Goal: Task Accomplishment & Management: Manage account settings

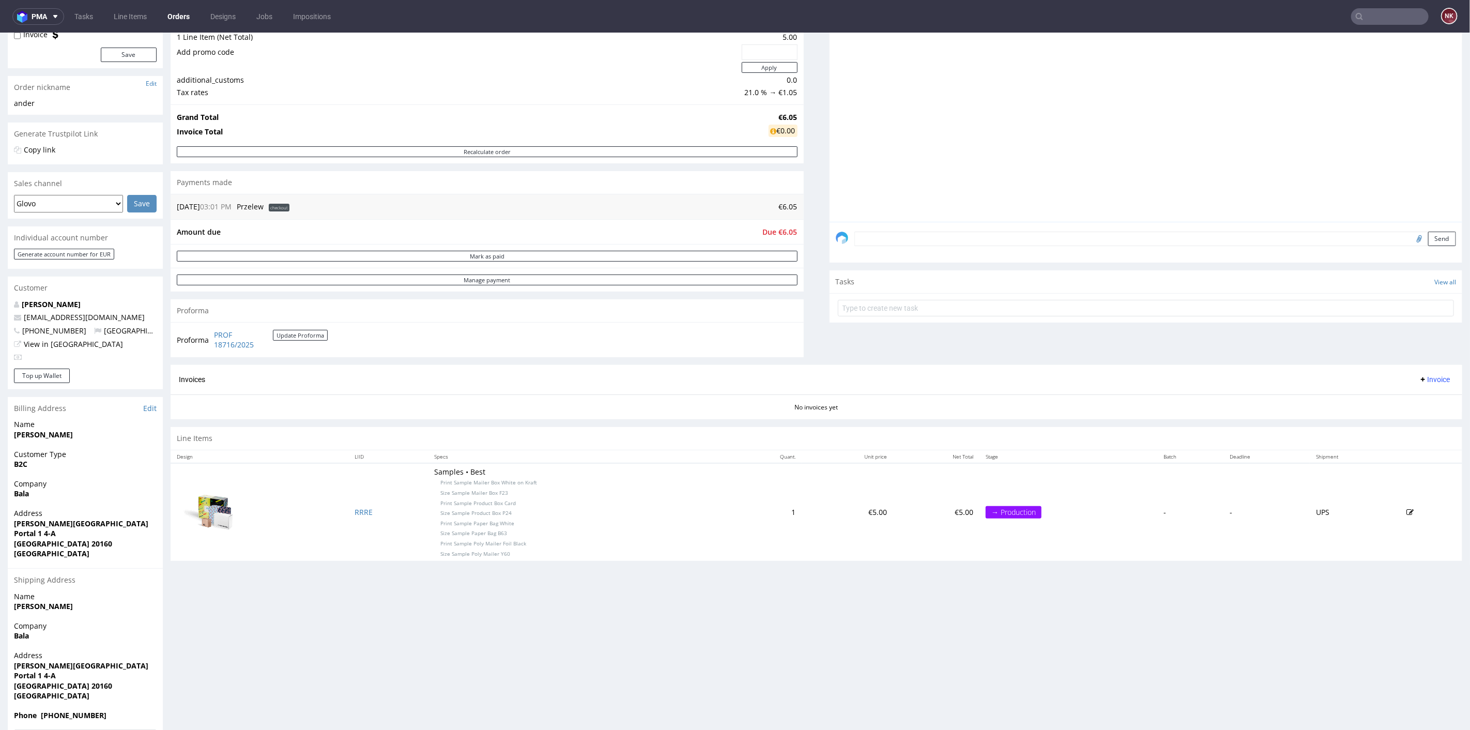
scroll to position [164, 0]
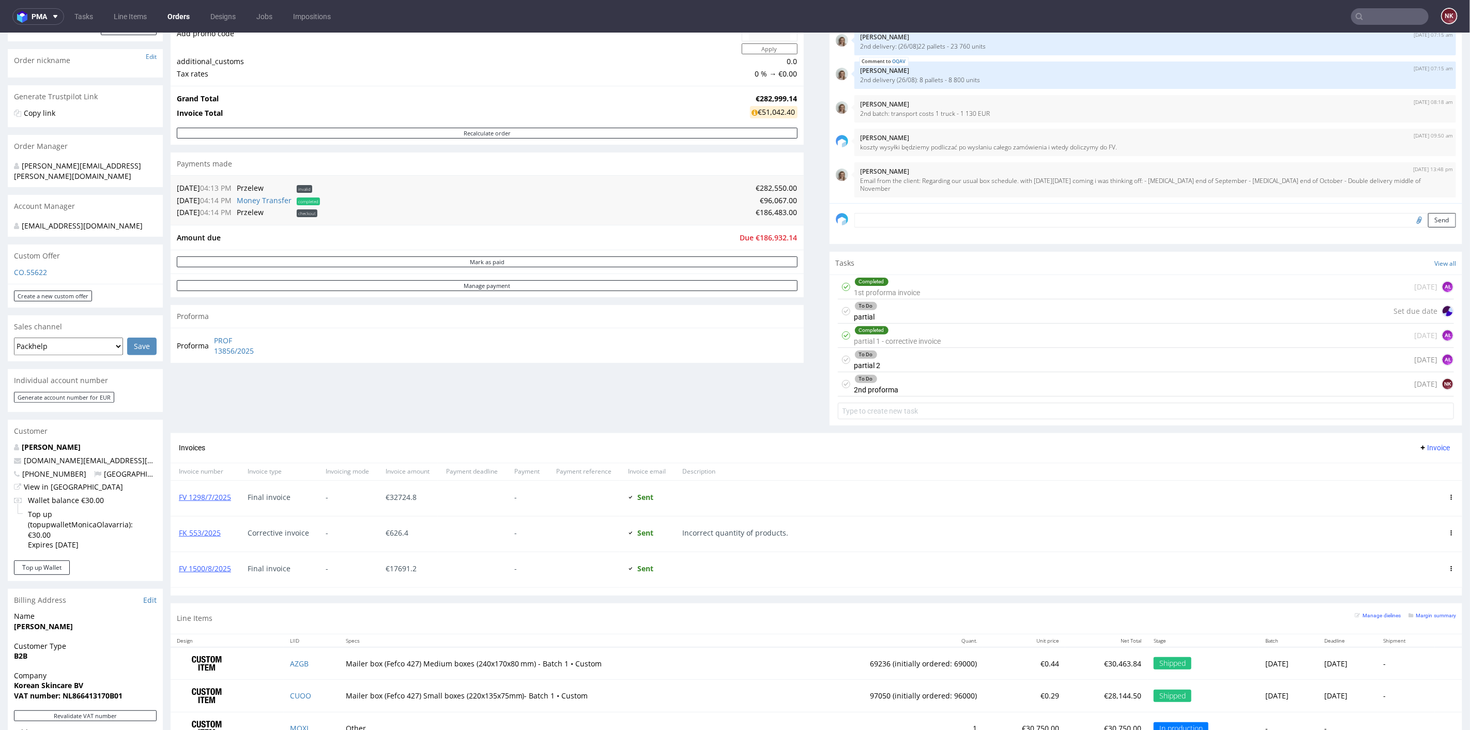
scroll to position [57, 0]
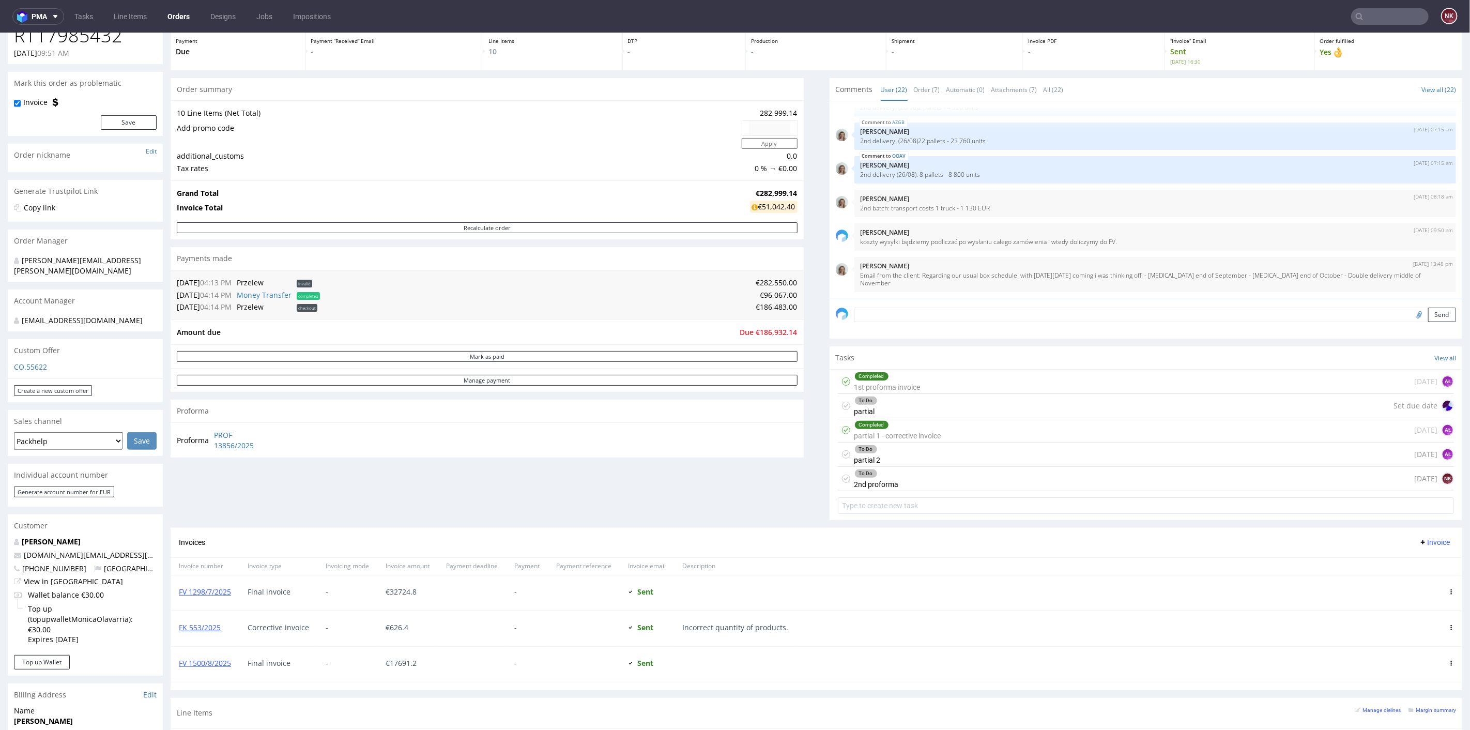
click at [913, 480] on div "To Do 2nd proforma today NK" at bounding box center [1146, 478] width 616 height 24
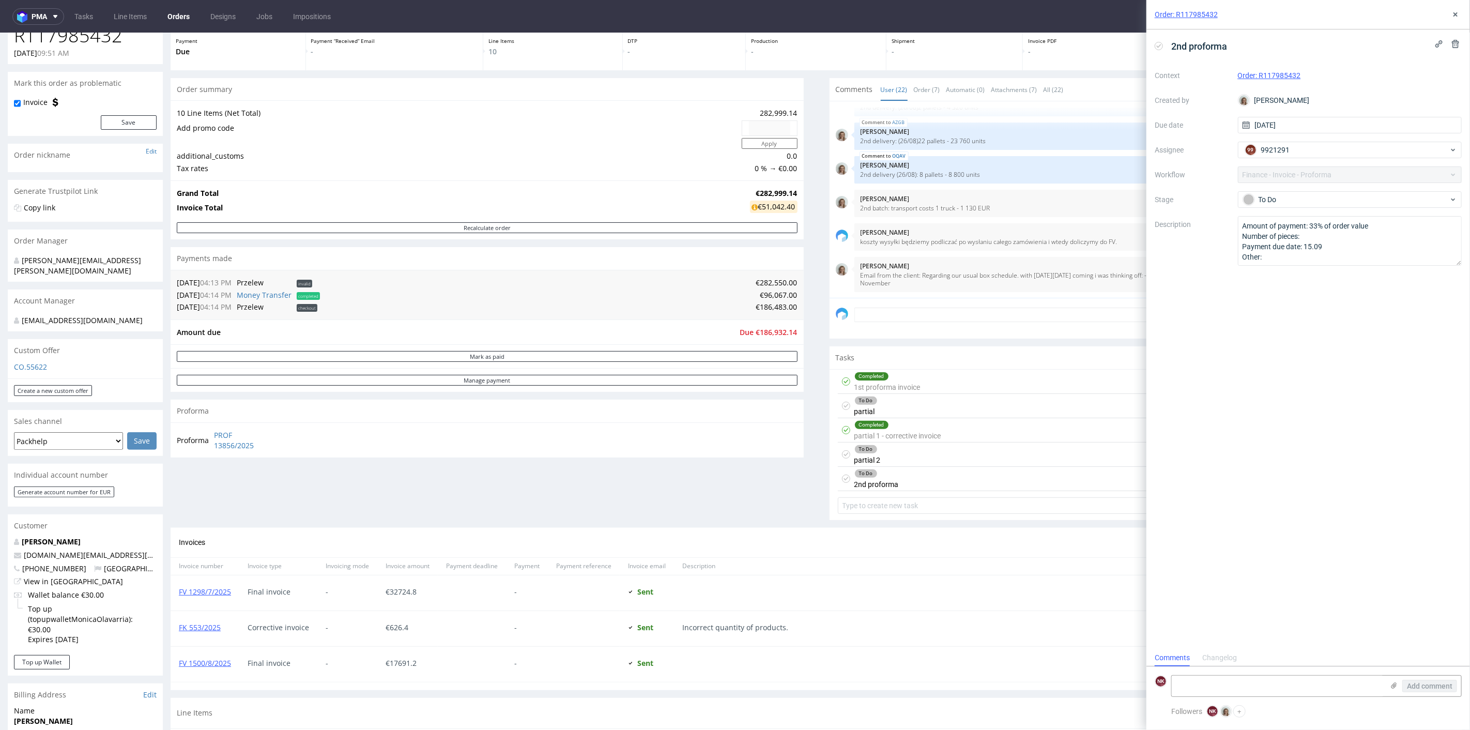
scroll to position [8, 0]
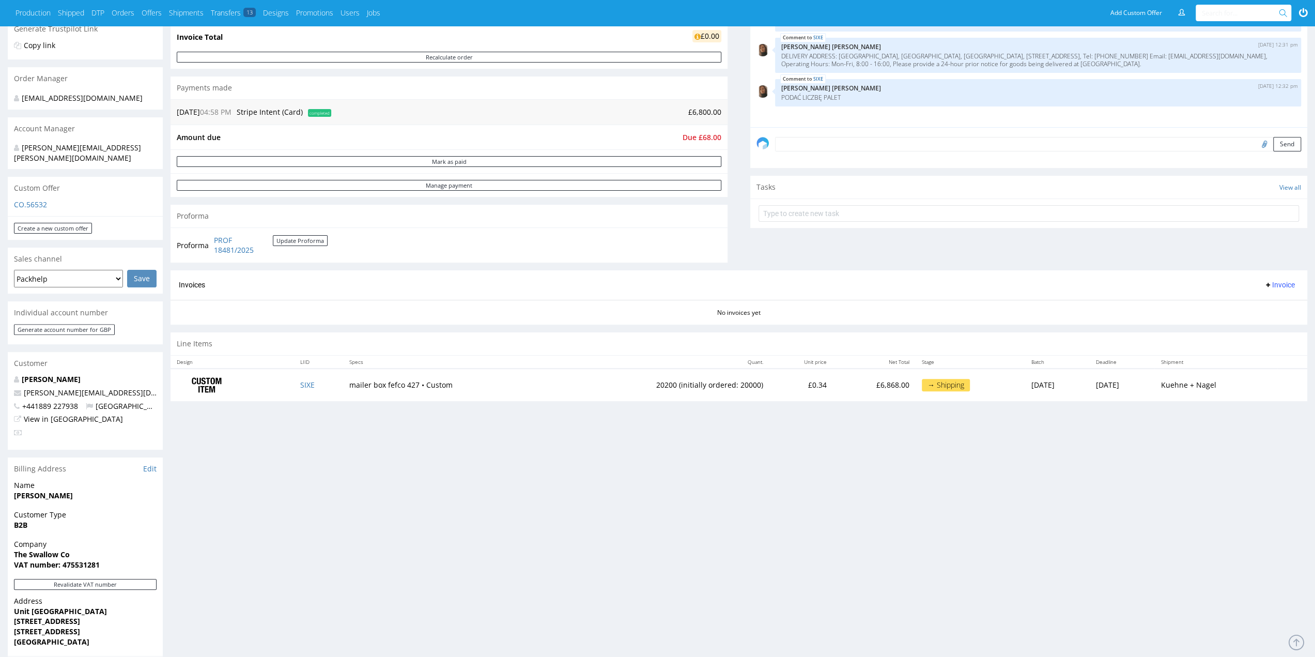
scroll to position [161, 0]
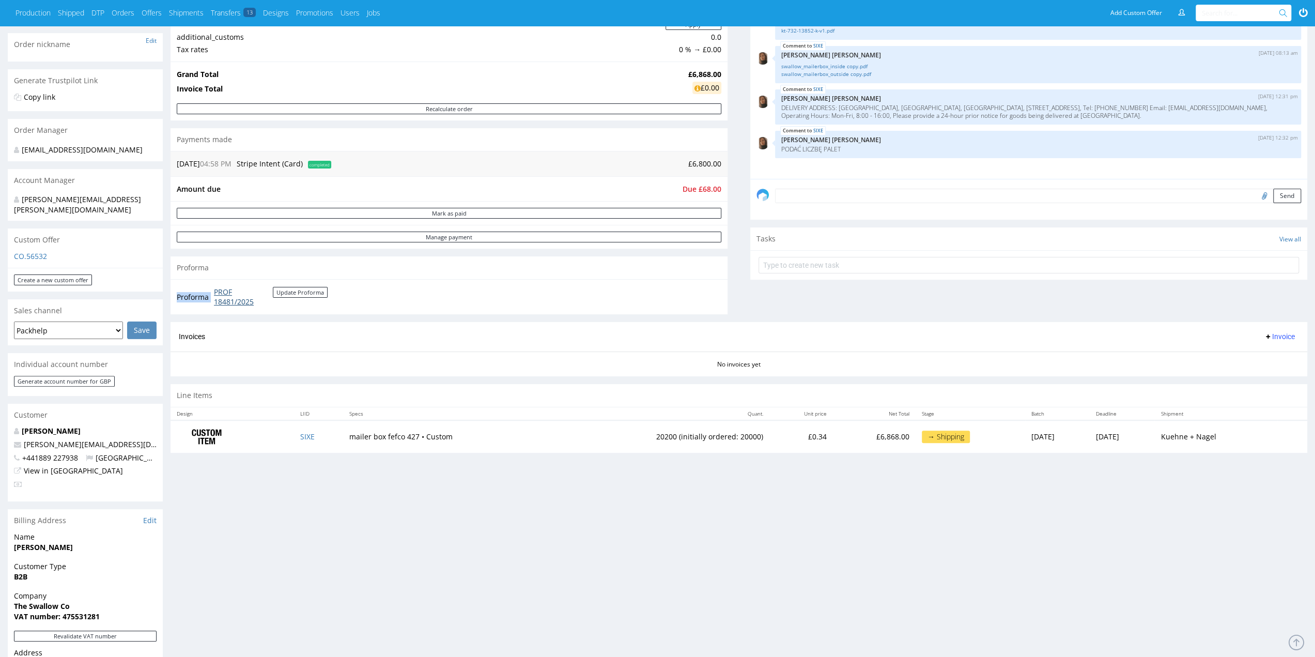
drag, startPoint x: 292, startPoint y: 306, endPoint x: 214, endPoint y: 288, distance: 80.2
click at [214, 288] on div "Proforma PROF 18481/2025 Update Proforma" at bounding box center [449, 296] width 557 height 35
copy tbody "Proforma"
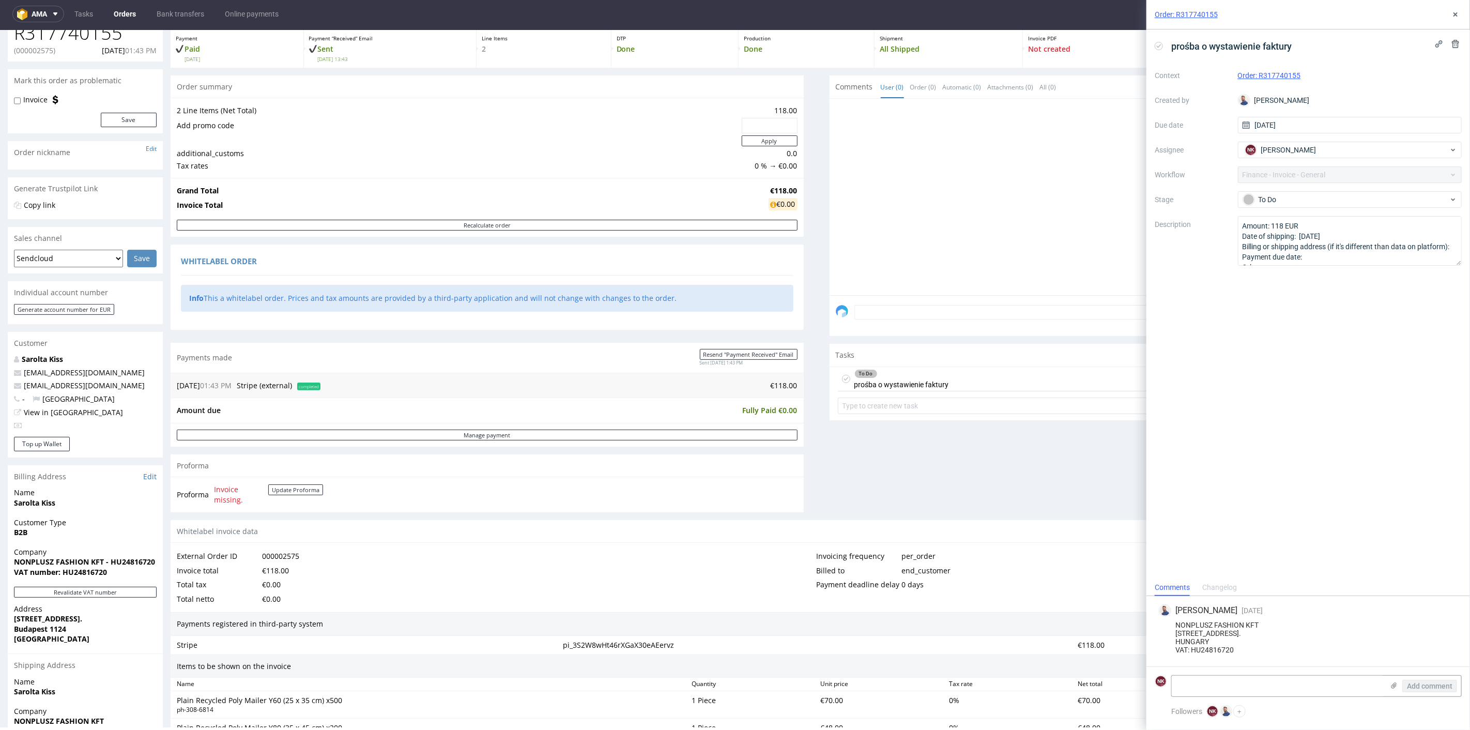
scroll to position [283, 0]
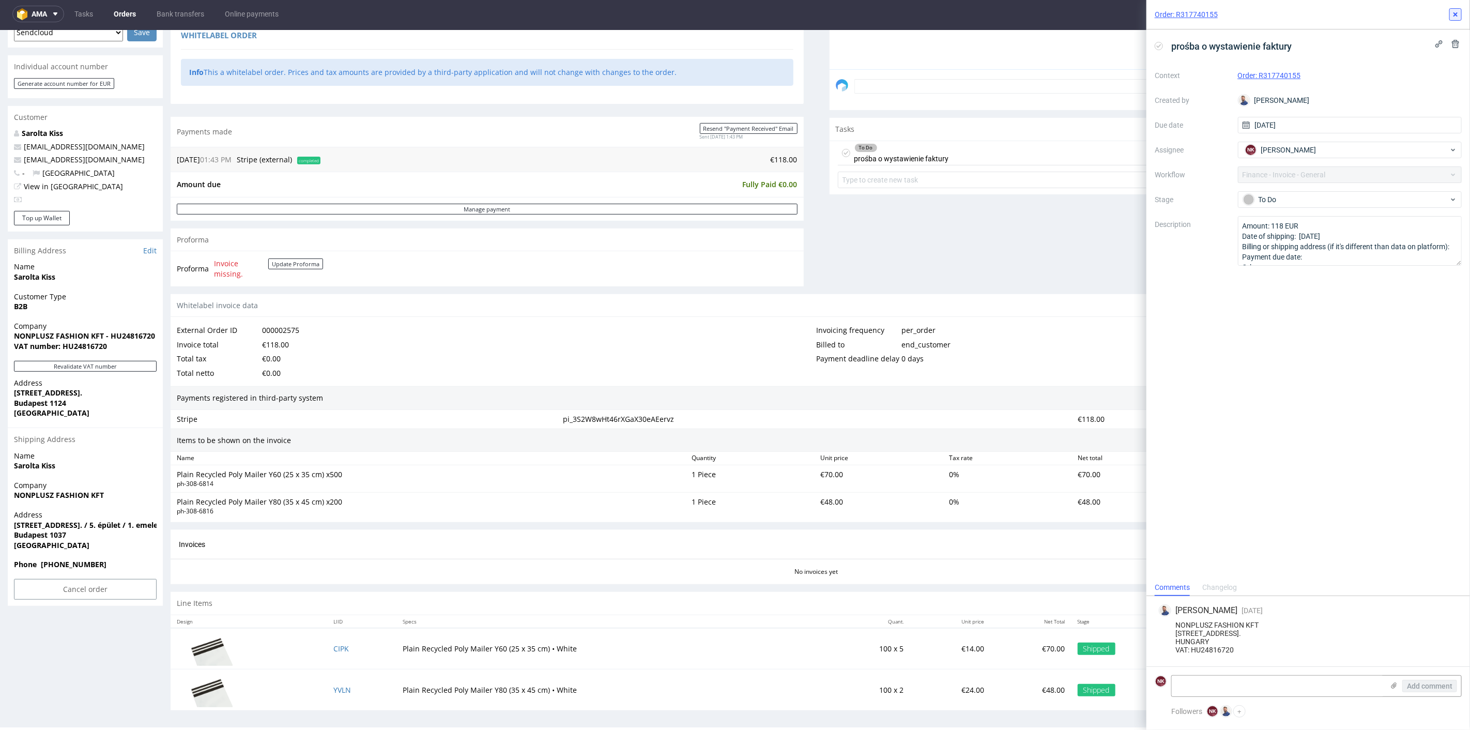
click at [1456, 11] on icon at bounding box center [1455, 14] width 8 height 8
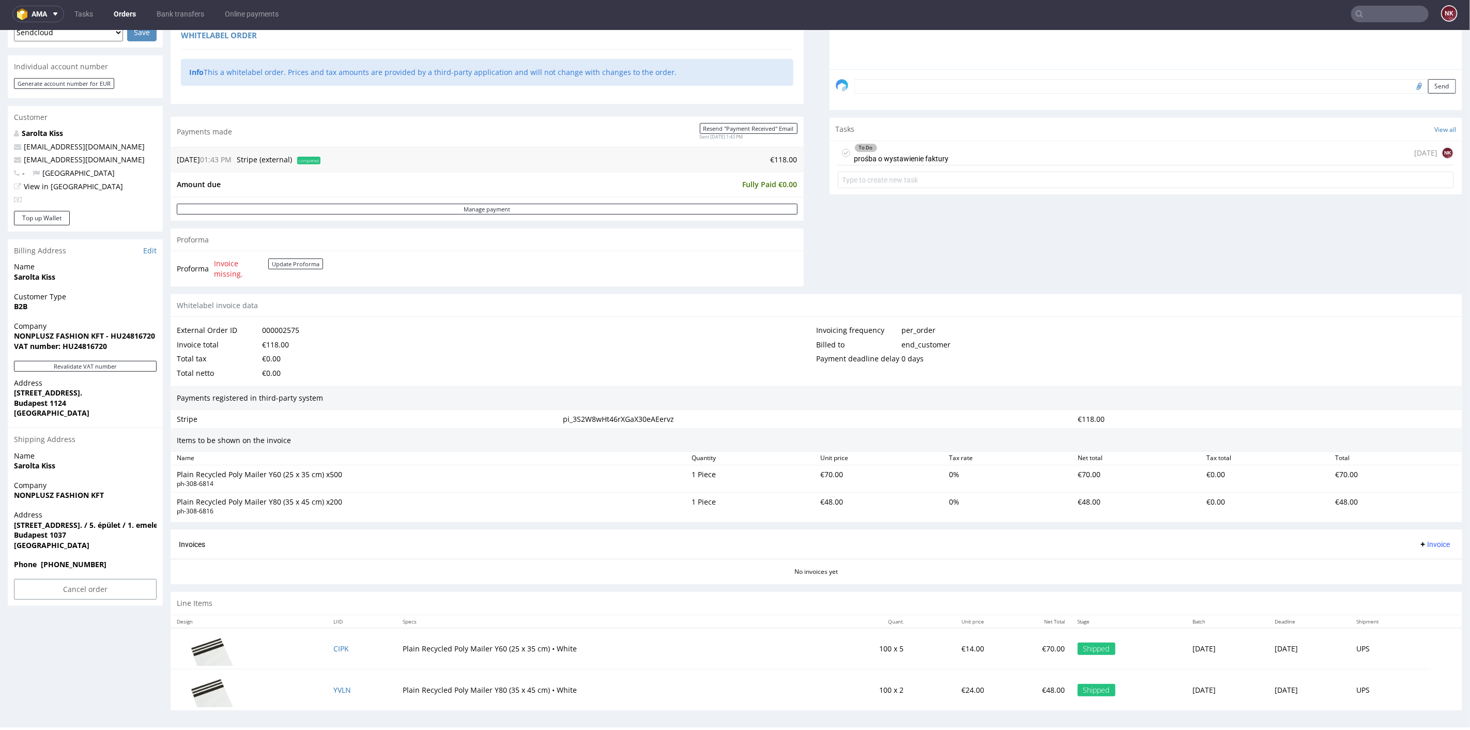
scroll to position [111, 0]
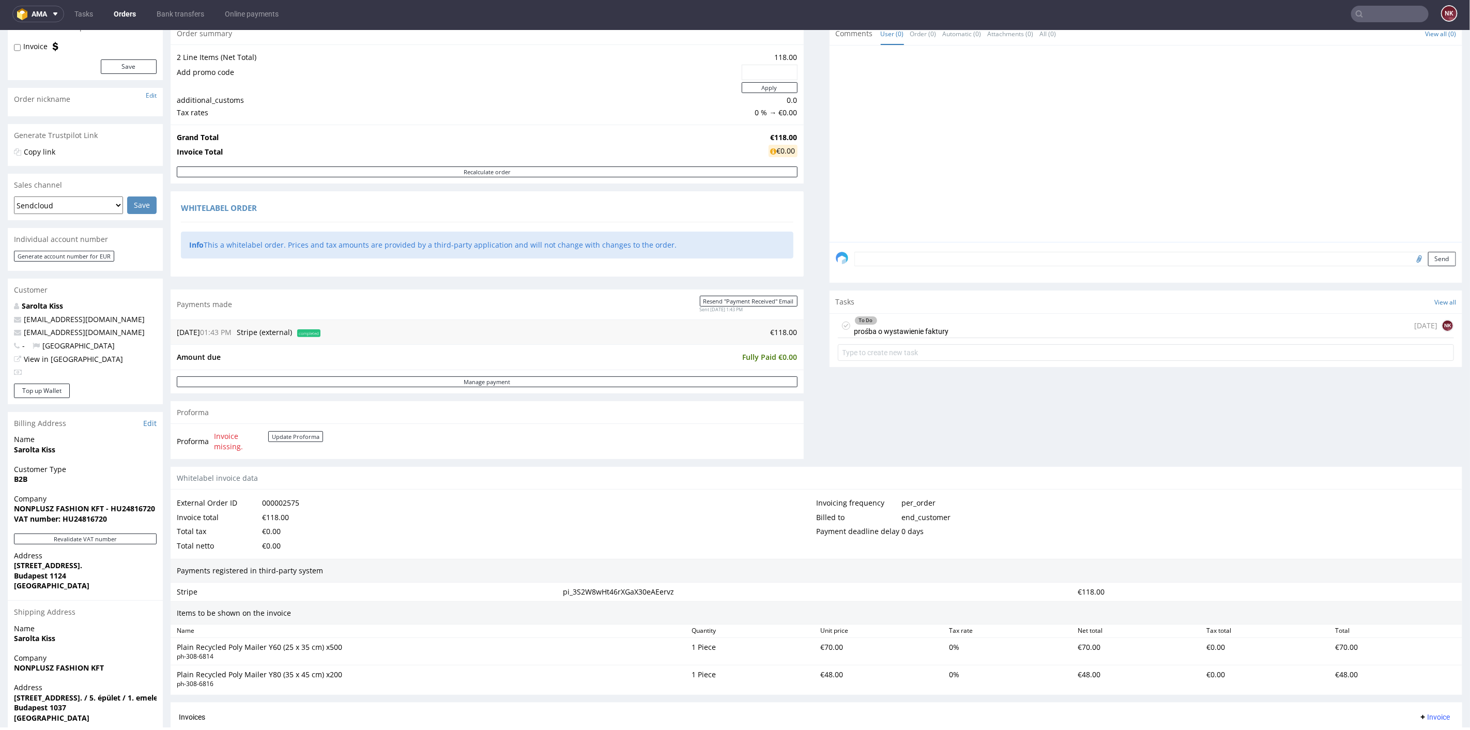
click at [1100, 310] on div "Tasks View all" at bounding box center [1145, 301] width 633 height 23
click at [1102, 322] on div "To Do prośba o wystawienie faktury 4 days ago NK" at bounding box center [1146, 325] width 616 height 24
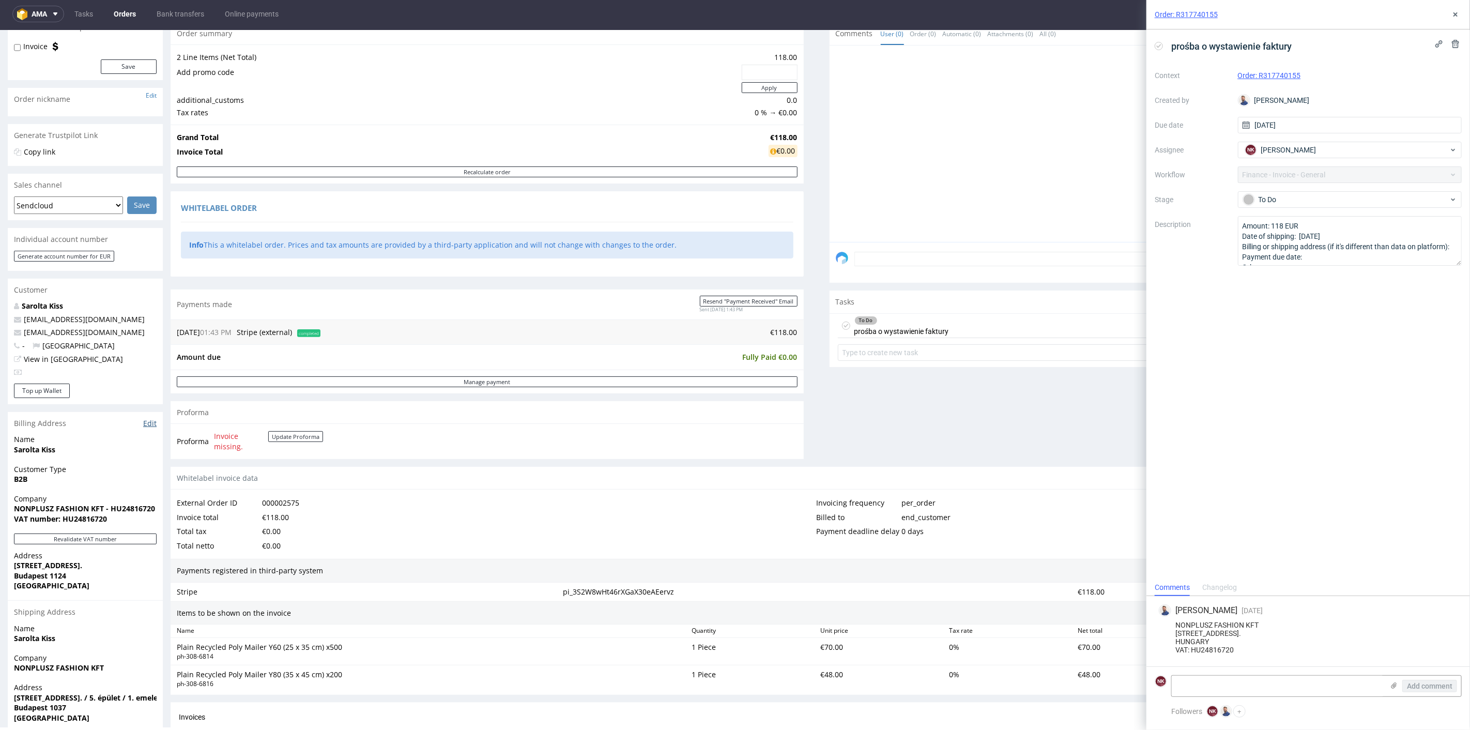
click at [149, 421] on link "Edit" at bounding box center [149, 423] width 13 height 10
click at [1455, 14] on use at bounding box center [1455, 14] width 4 height 4
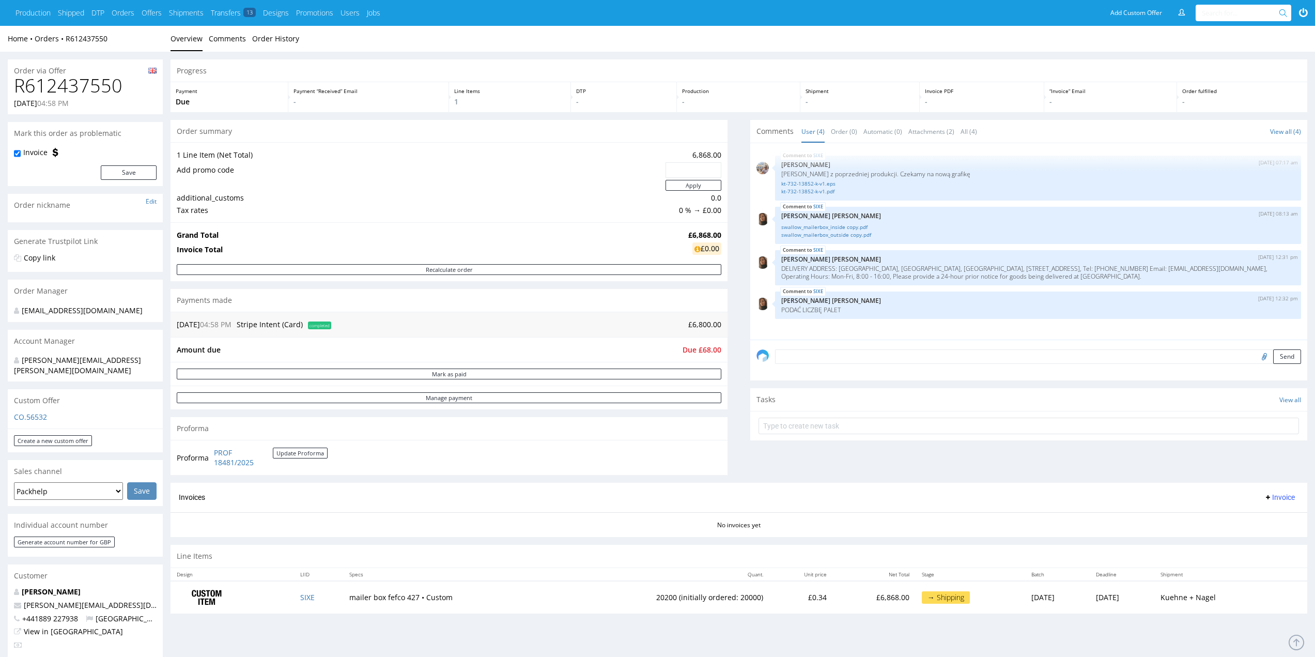
scroll to position [161, 0]
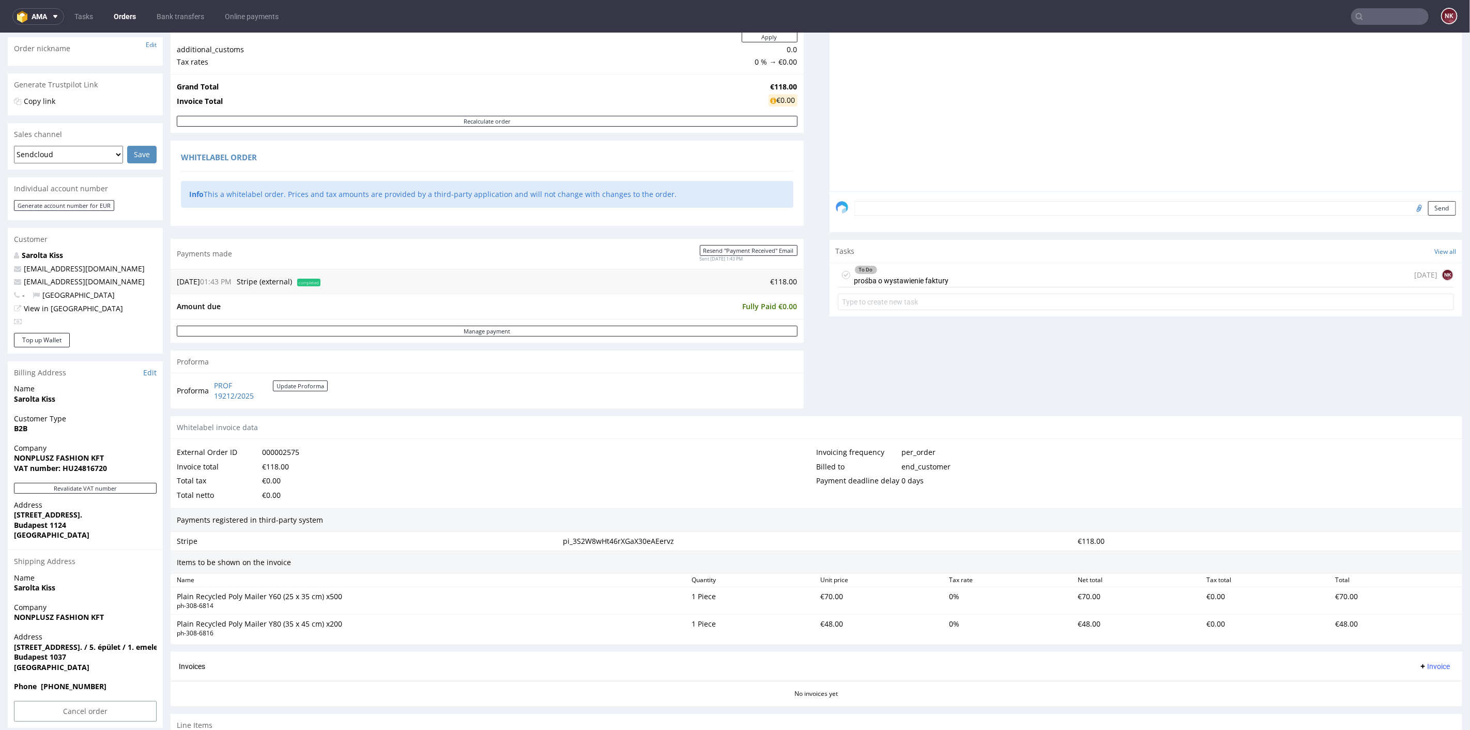
scroll to position [172, 0]
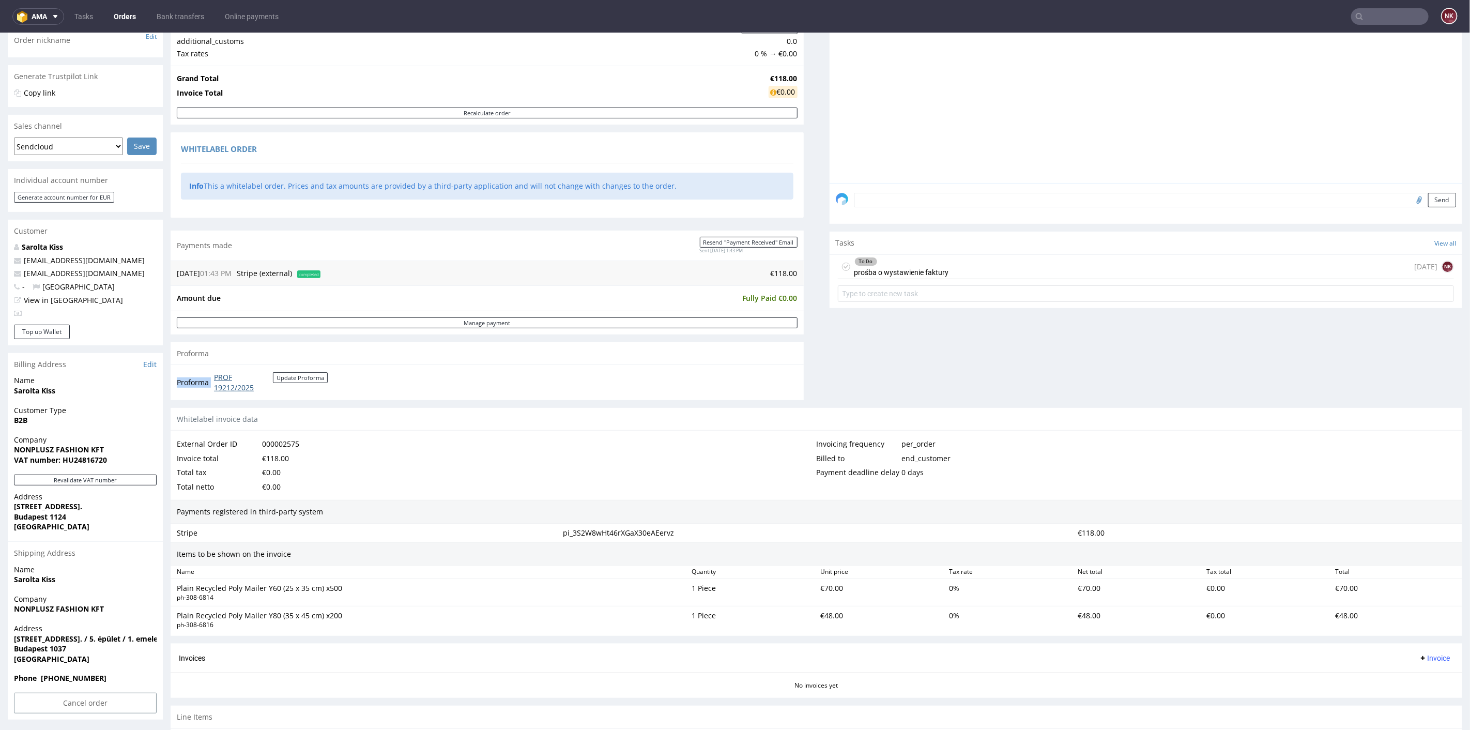
drag, startPoint x: 295, startPoint y: 393, endPoint x: 214, endPoint y: 374, distance: 82.8
click at [214, 374] on div "Proforma PROF 19212/2025 Update Proforma" at bounding box center [487, 381] width 633 height 35
copy tbody "Proforma"
click at [843, 375] on div "Comments User (0) Order (0) Automatic (0) Attachments (0) All (0) View all (0) …" at bounding box center [1145, 185] width 633 height 444
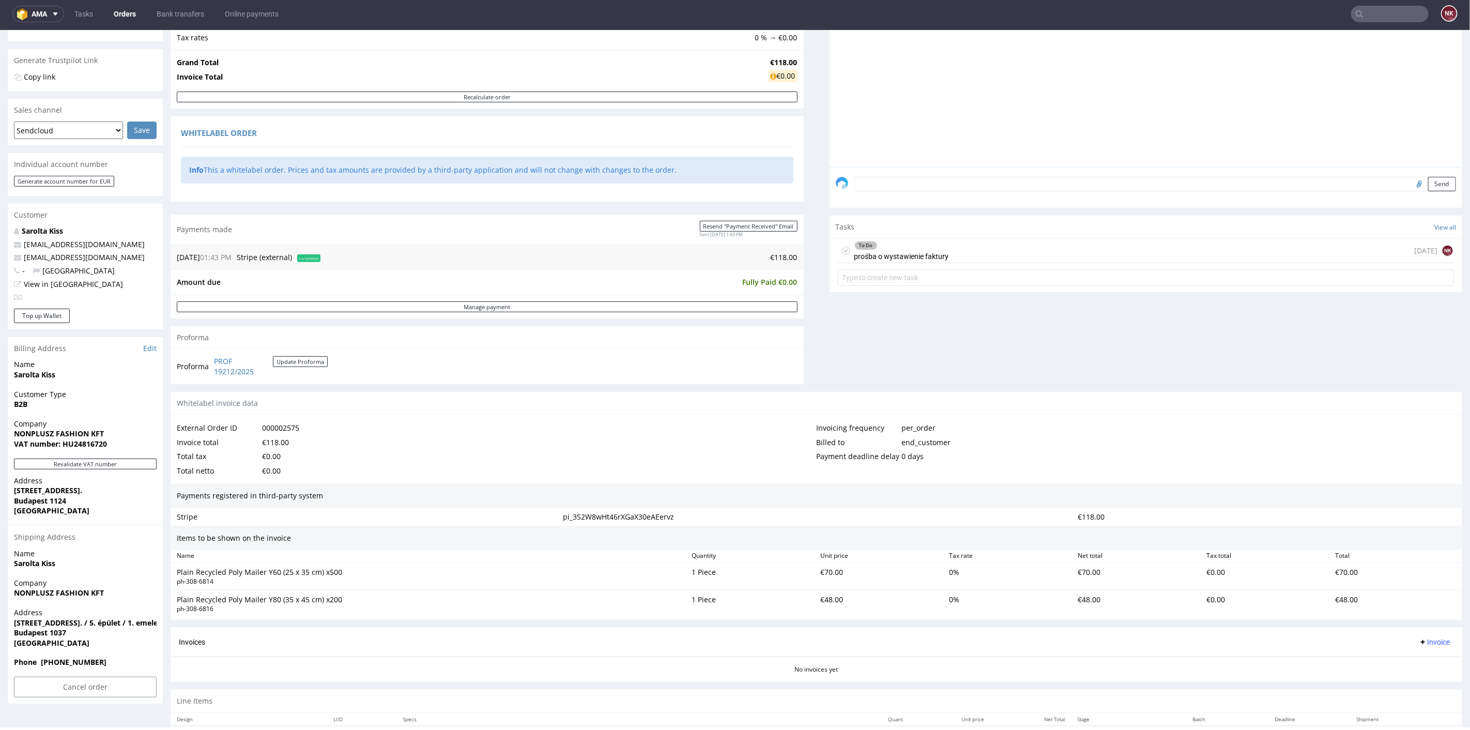
scroll to position [226, 0]
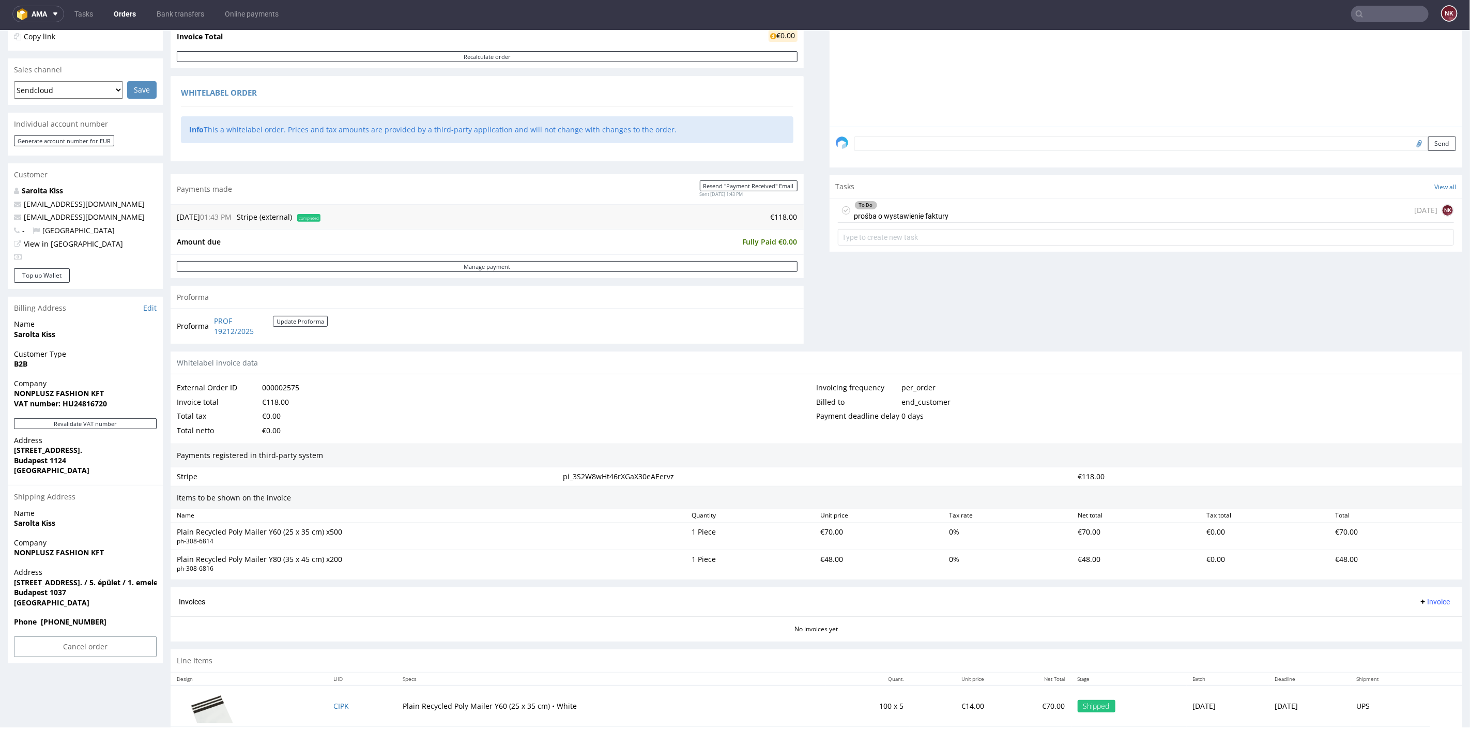
click at [284, 389] on div "000002575" at bounding box center [280, 387] width 37 height 14
copy div "000002575"
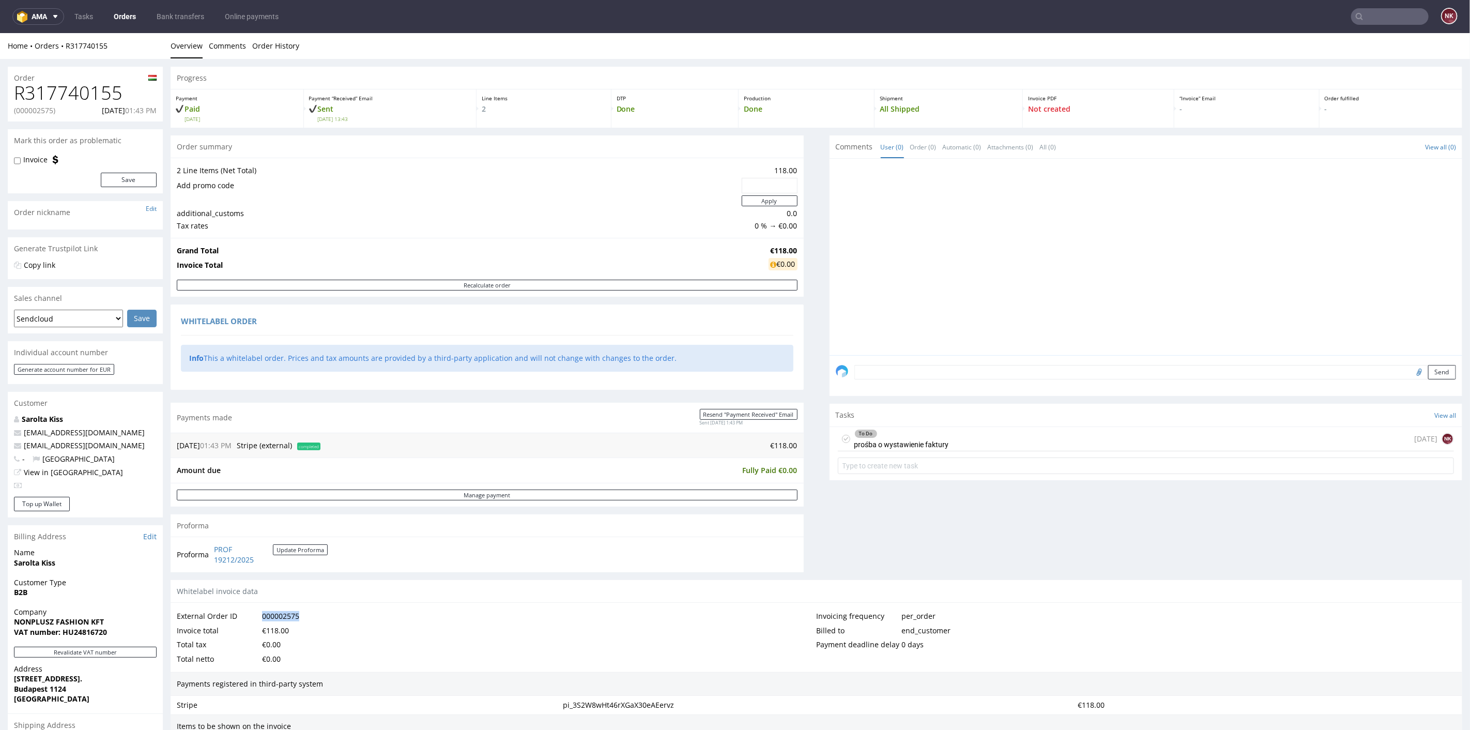
scroll to position [0, 0]
click at [94, 99] on h1 "R317740155" at bounding box center [85, 92] width 143 height 21
copy h1 "R317740155"
click at [1012, 446] on div "To Do prośba o wystawienie faktury 4 days ago NK" at bounding box center [1146, 438] width 616 height 24
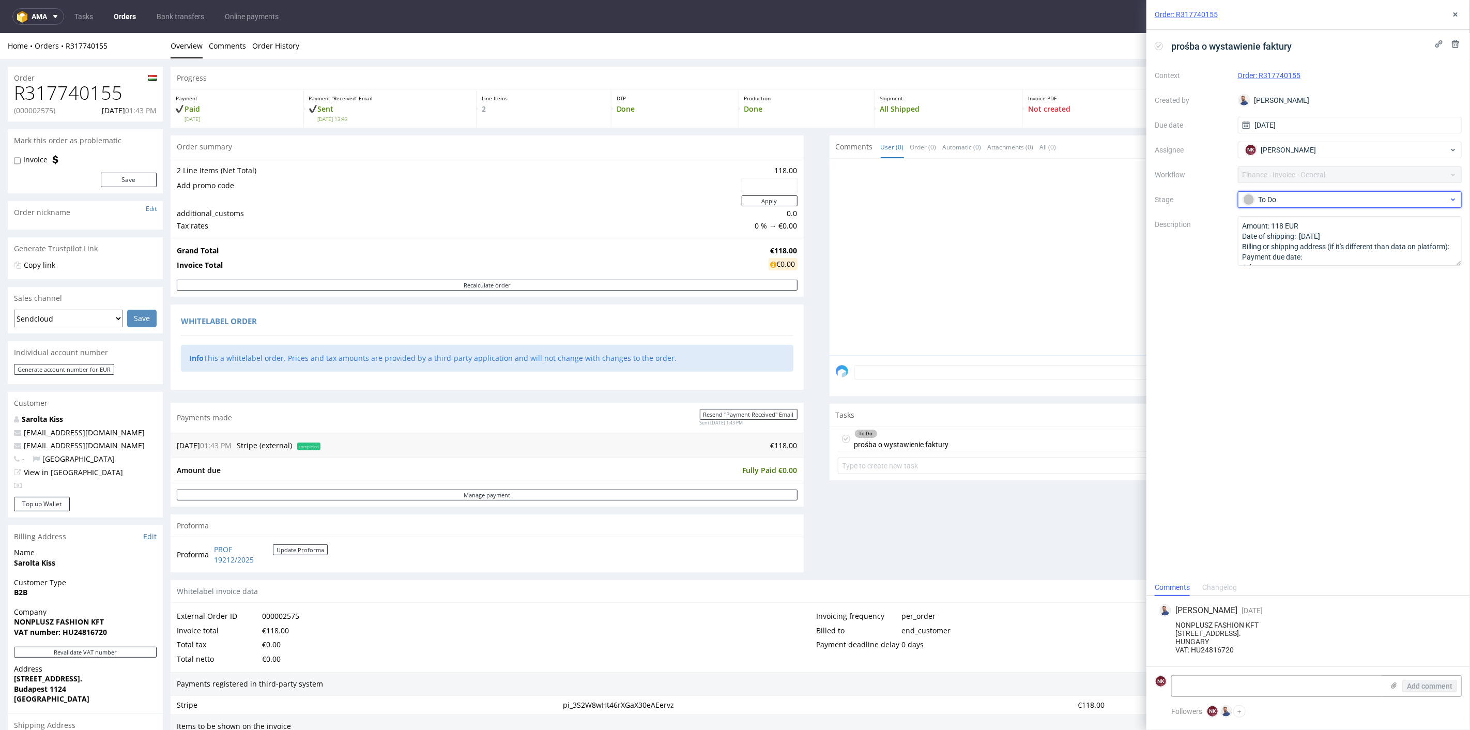
click at [1294, 200] on div "To Do" at bounding box center [1346, 199] width 206 height 11
click at [1298, 253] on div "Completed" at bounding box center [1349, 254] width 207 height 11
click at [1457, 16] on use at bounding box center [1455, 14] width 4 height 4
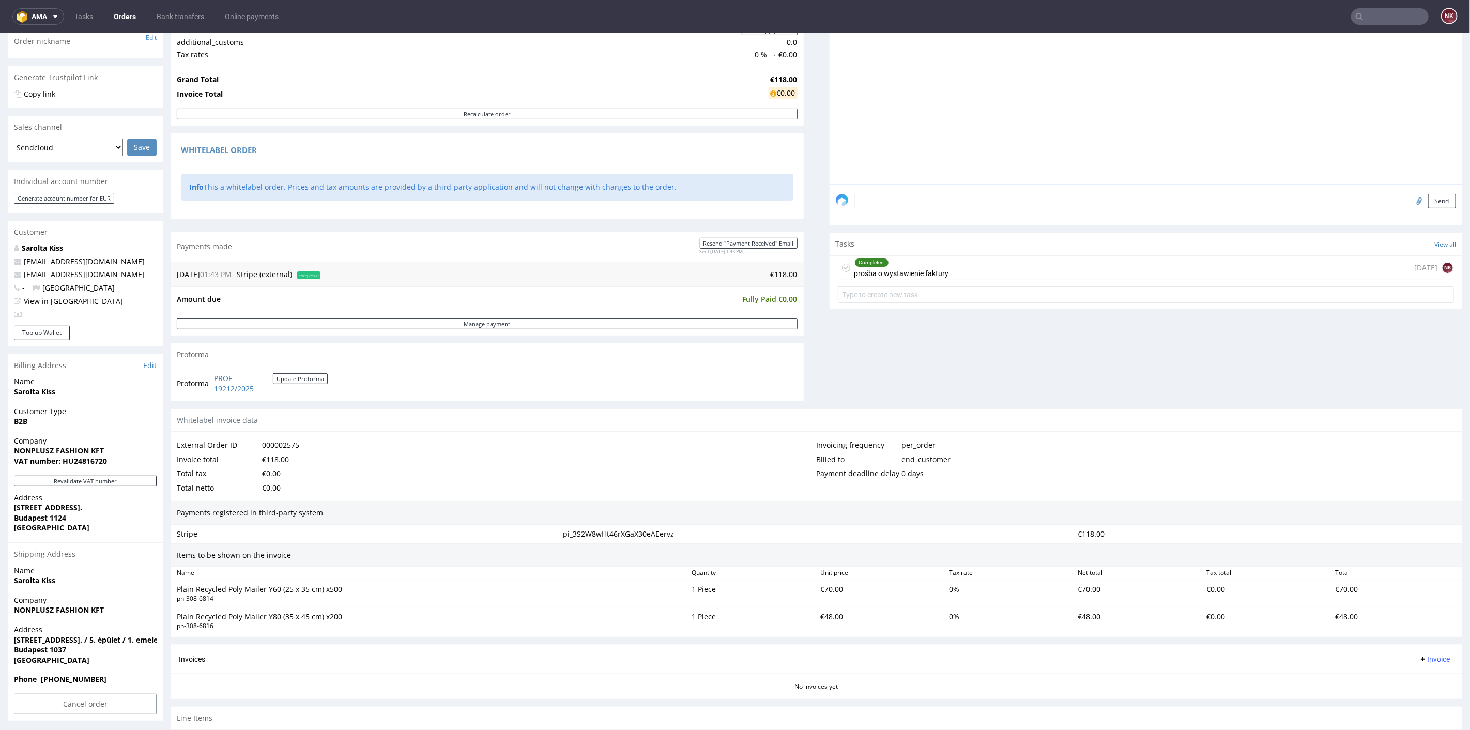
scroll to position [229, 0]
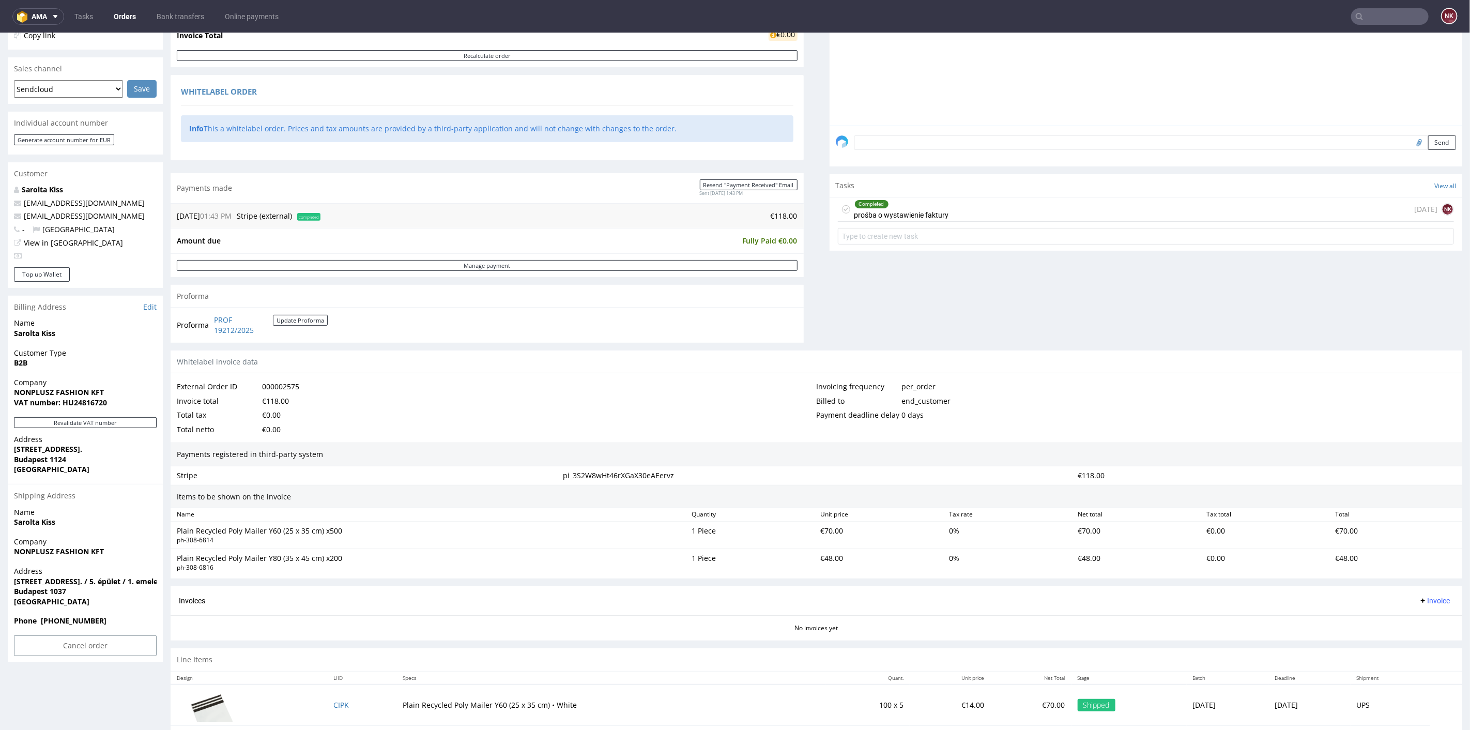
click at [1421, 596] on span "Invoice" at bounding box center [1433, 600] width 31 height 8
click at [1410, 637] on span "Upload" at bounding box center [1416, 637] width 50 height 10
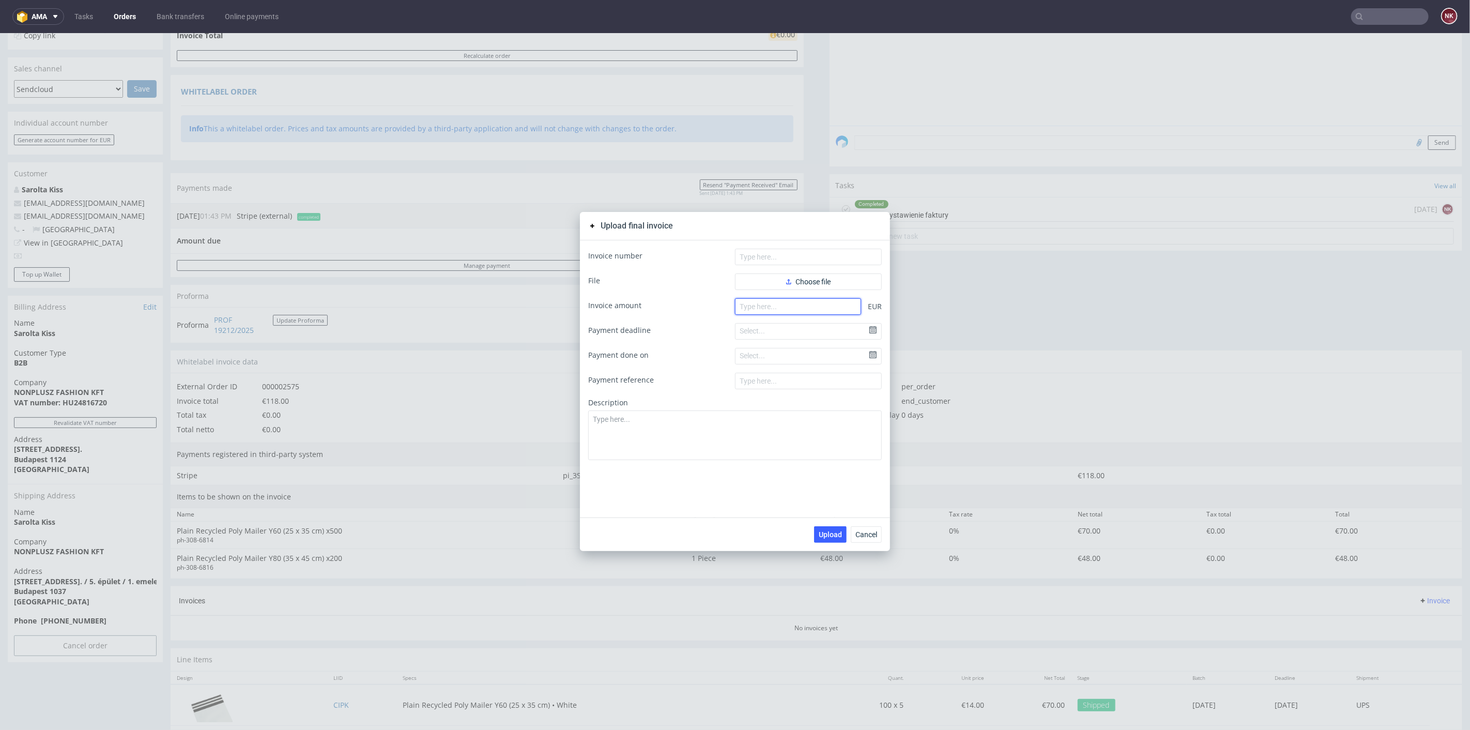
click at [826, 308] on input "number" at bounding box center [798, 306] width 126 height 17
type input "118"
click at [770, 254] on input "text" at bounding box center [808, 256] width 147 height 17
paste input "FV 498/9/2025"
type input "FV 498/9/2025"
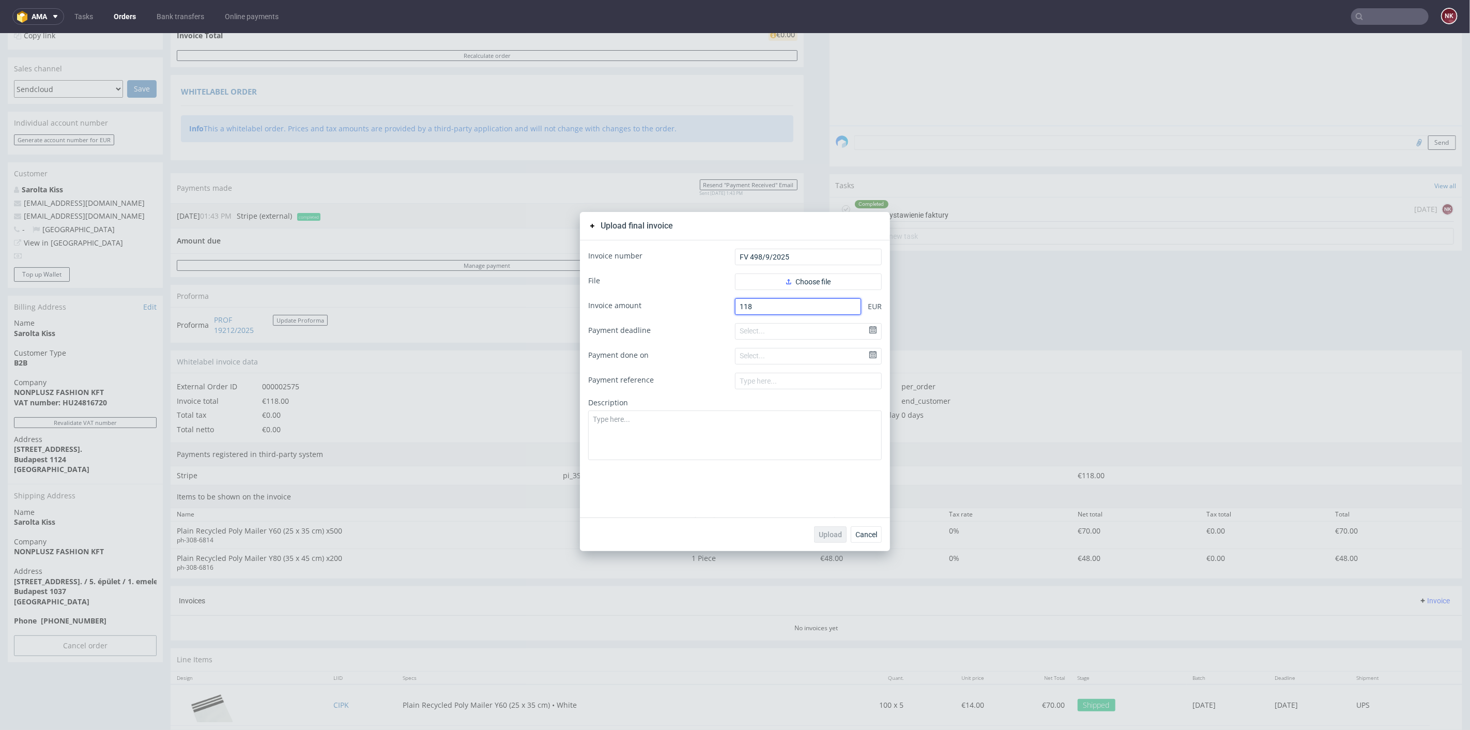
drag, startPoint x: 800, startPoint y: 305, endPoint x: 646, endPoint y: 304, distance: 154.5
click at [646, 304] on div "Invoice amount 118 EUR" at bounding box center [735, 306] width 294 height 17
paste input ".00"
type input "118.00"
click at [828, 265] on form "Invoice number FV 498/9/2025 File Choose file Invoice amount 118.00 EUR Payment…" at bounding box center [735, 353] width 294 height 211
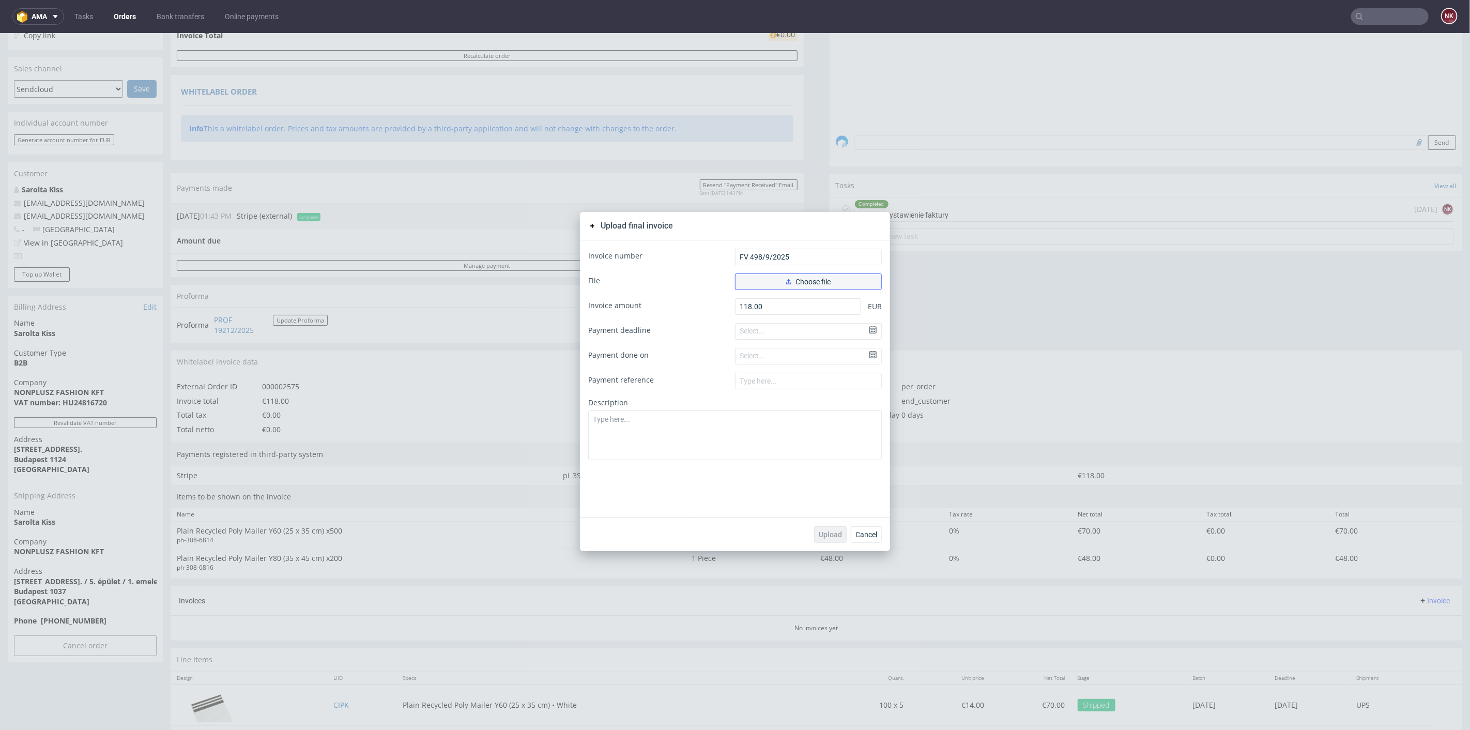
click at [824, 277] on span "Choose file" at bounding box center [808, 280] width 44 height 7
click at [825, 539] on button "Upload" at bounding box center [830, 534] width 33 height 17
click at [865, 532] on span "Cancel" at bounding box center [866, 533] width 22 height 7
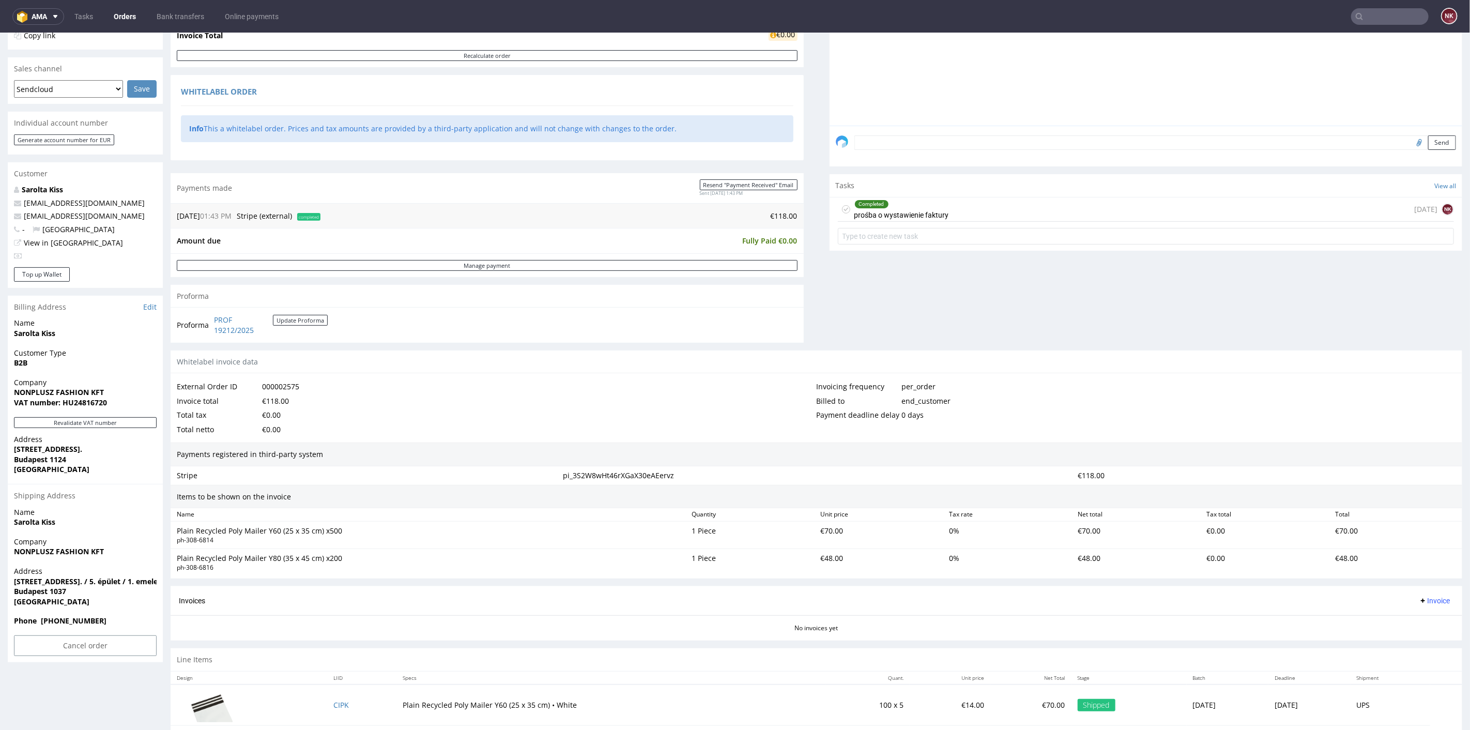
click at [1012, 379] on div "Invoicing frequency per_order" at bounding box center [1136, 386] width 640 height 14
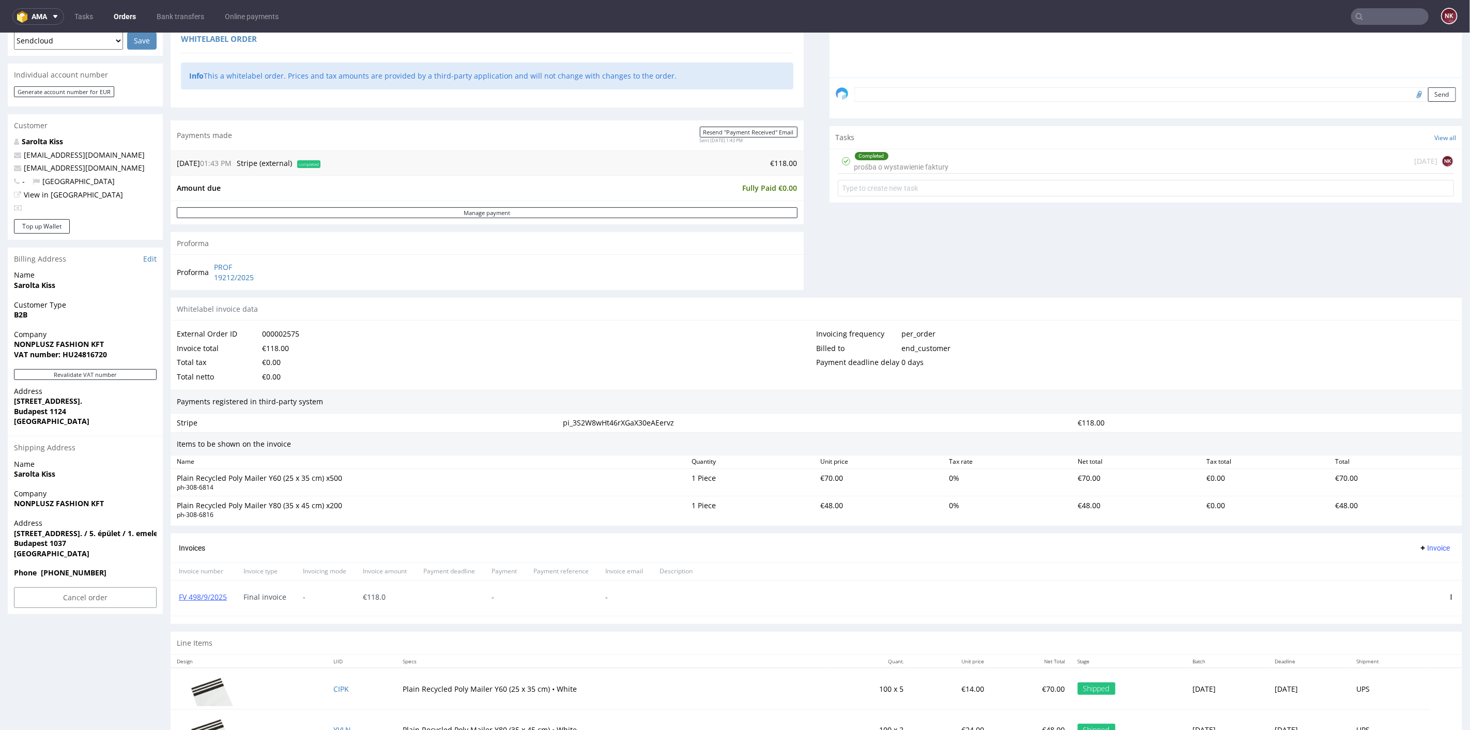
scroll to position [314, 0]
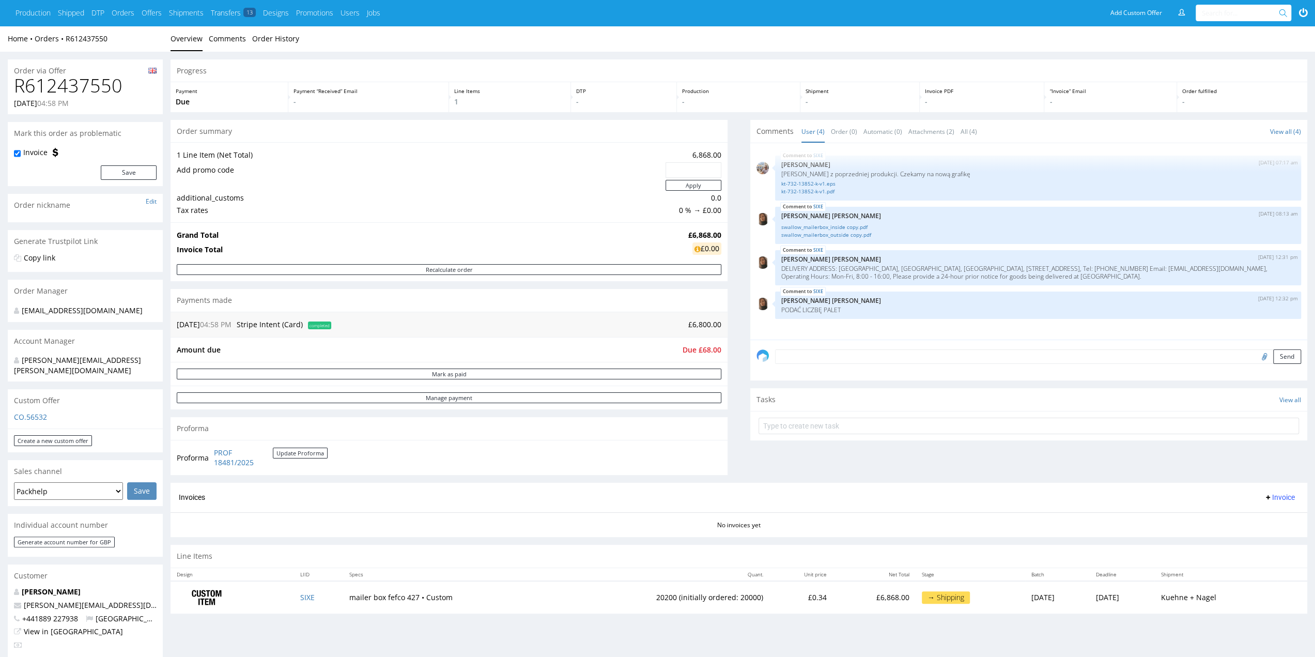
click at [33, 78] on h1 "R612437550" at bounding box center [85, 85] width 143 height 21
copy h1 "R612437550"
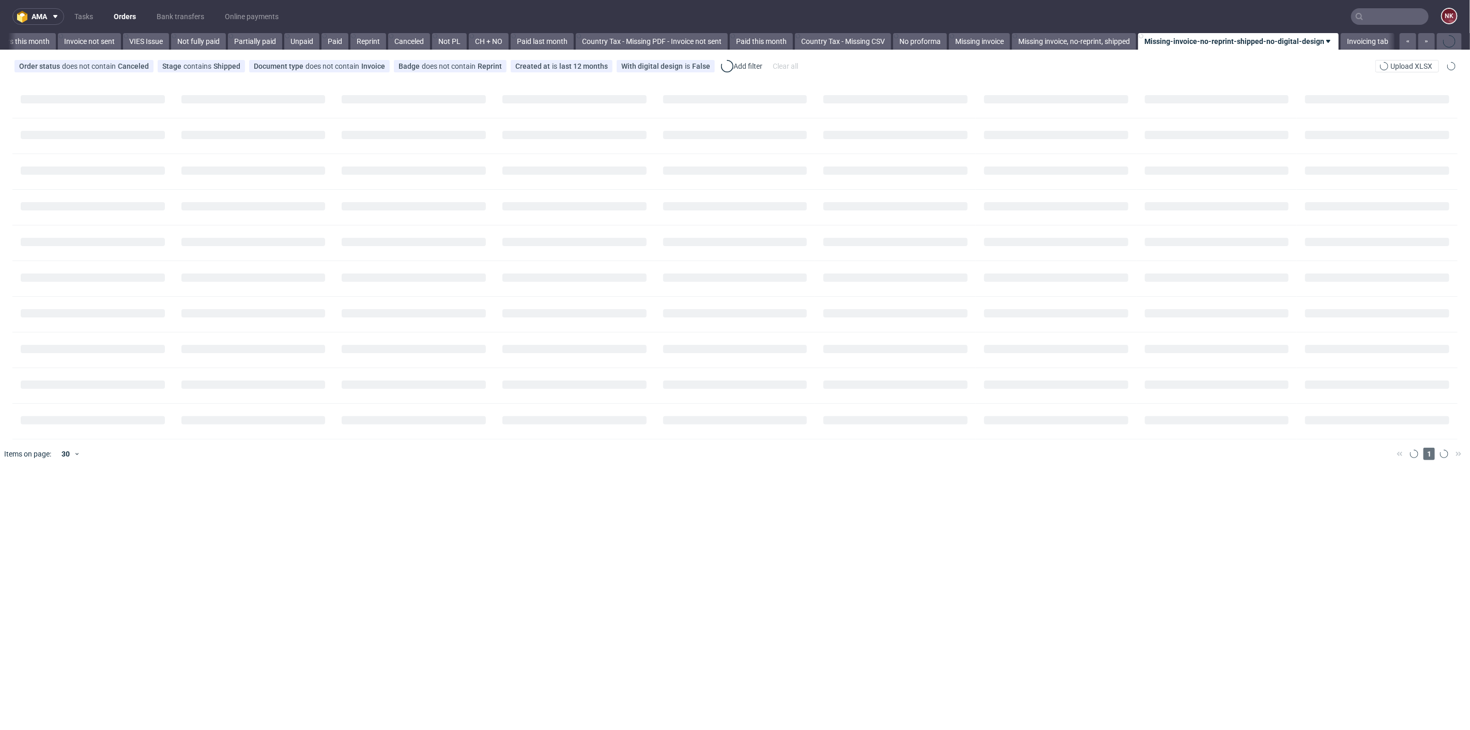
click at [1380, 14] on input "text" at bounding box center [1390, 16] width 78 height 17
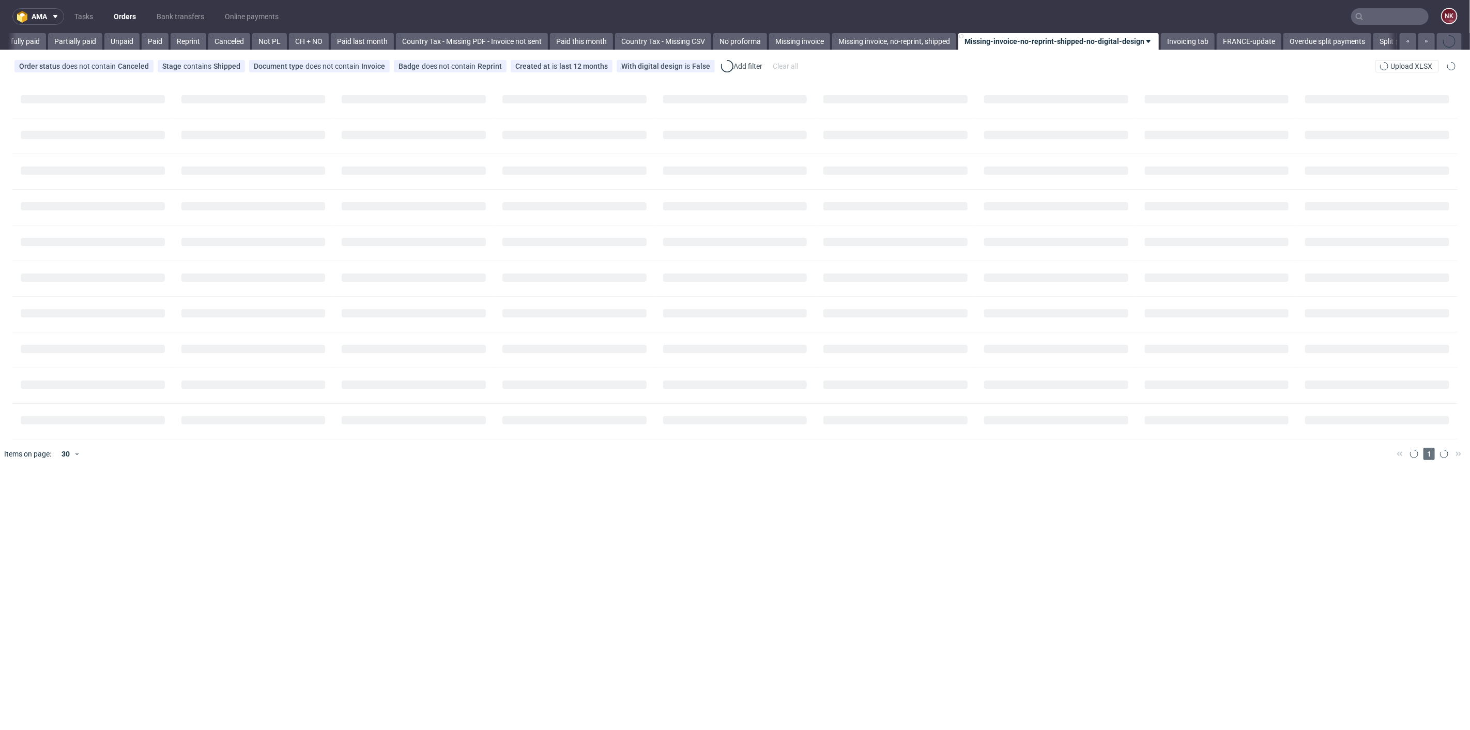
paste input "R612437550"
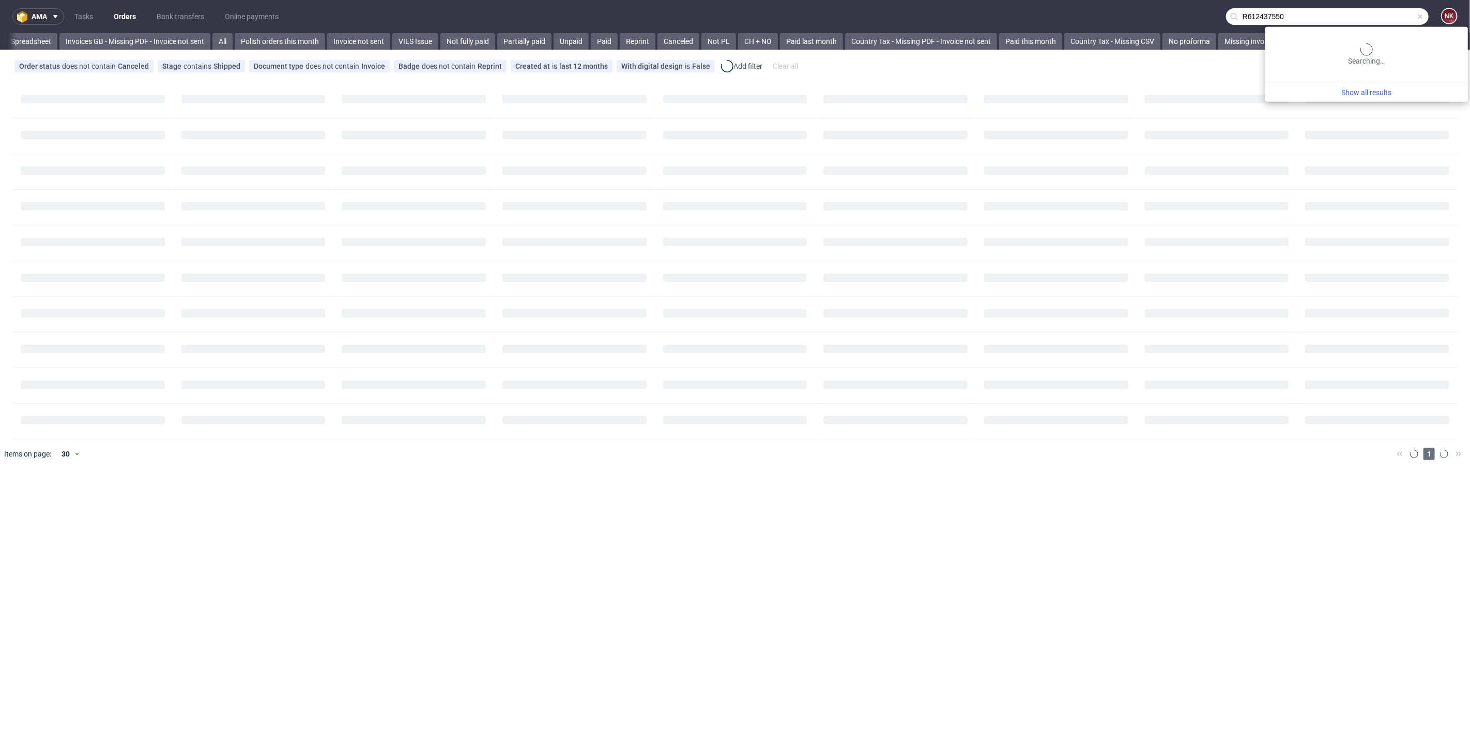
type input "R612437550"
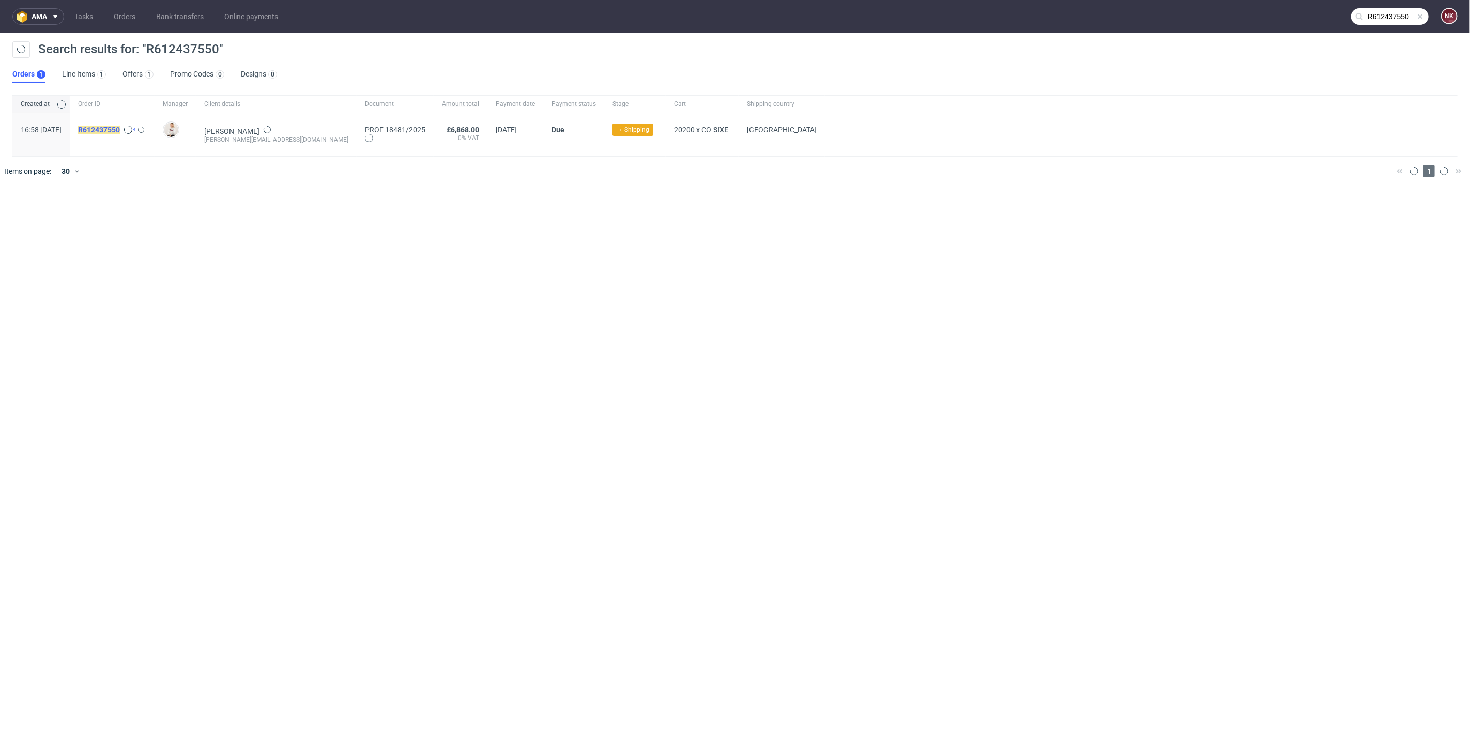
click at [120, 129] on mark "R612437550" at bounding box center [99, 130] width 42 height 8
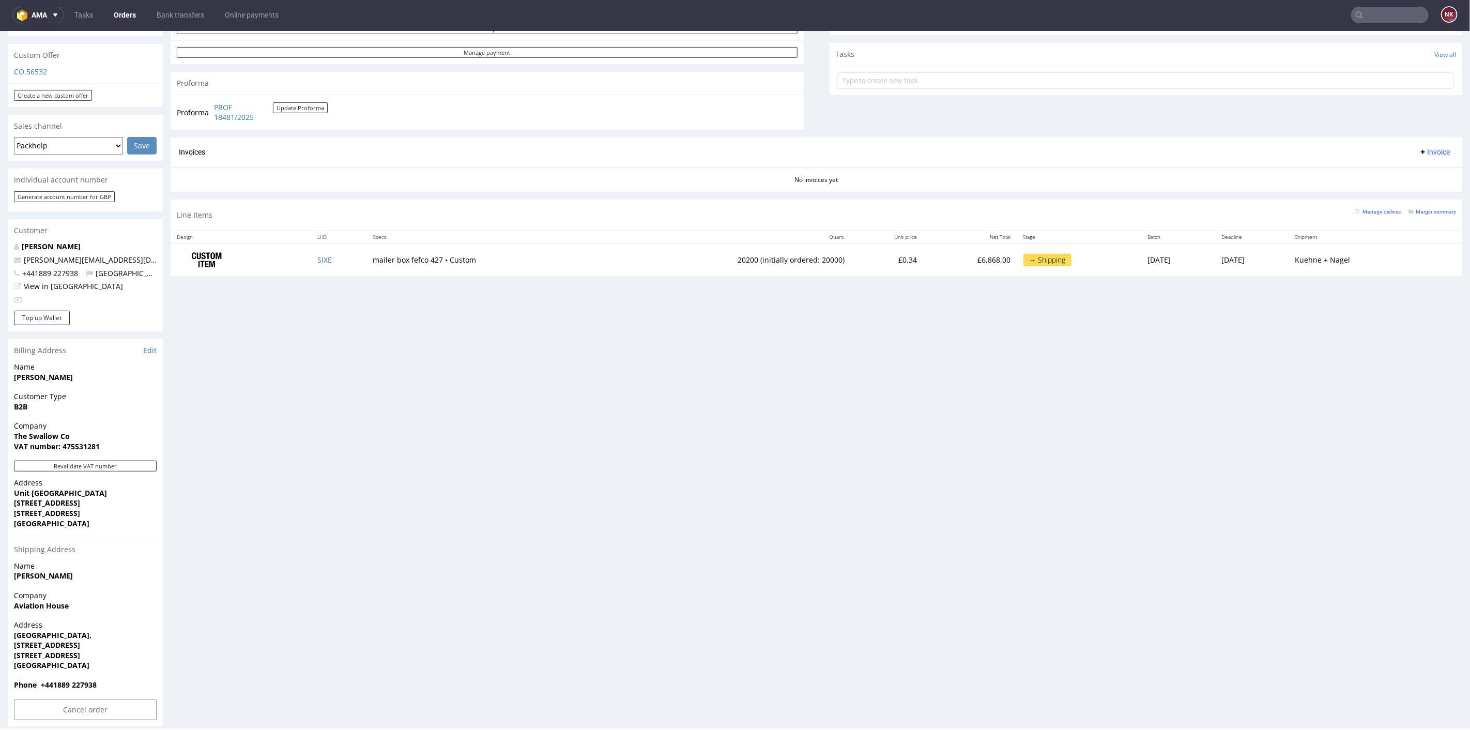
scroll to position [3, 0]
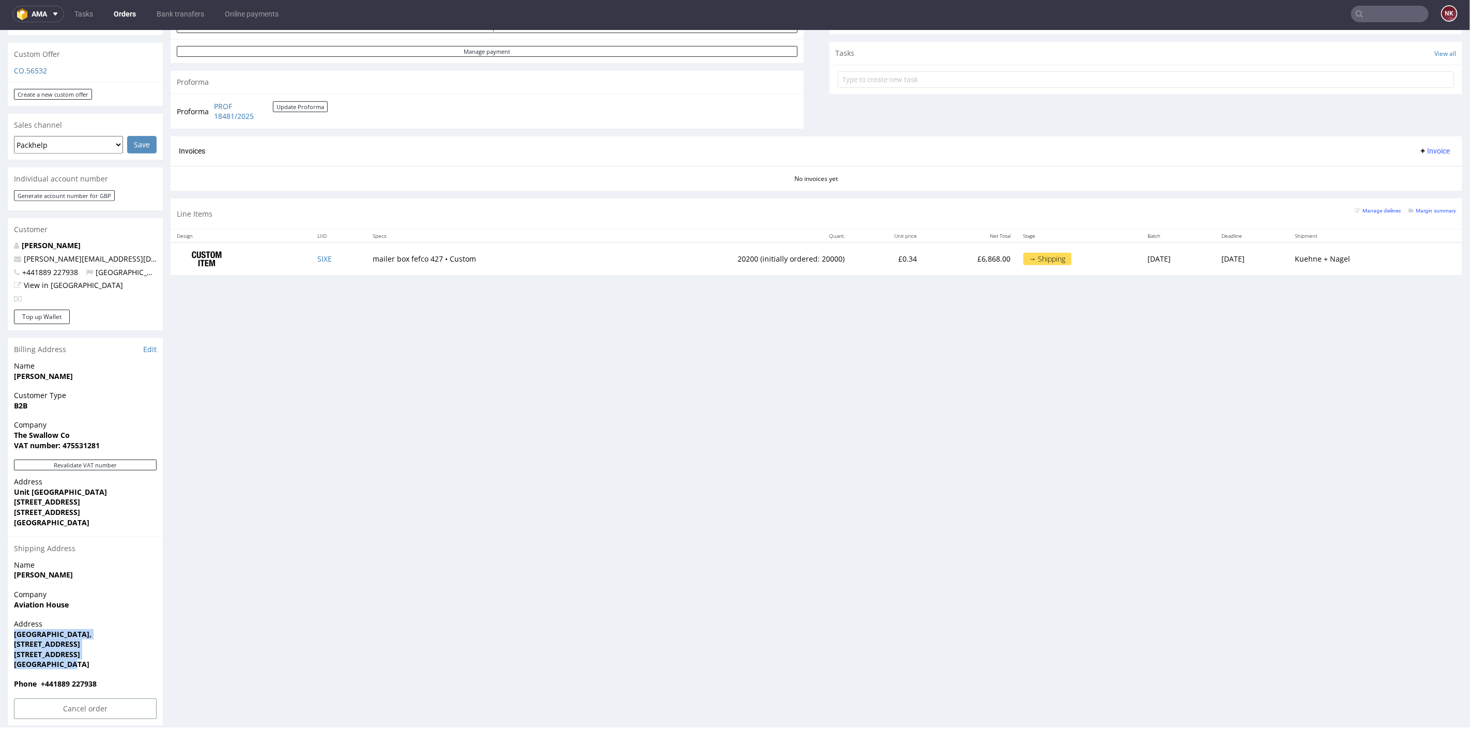
drag, startPoint x: 76, startPoint y: 653, endPoint x: 7, endPoint y: 625, distance: 75.3
click at [7, 625] on div "Order via Offer R612437550 20.08.2025 04:58 PM Mark this order as problematic I…" at bounding box center [735, 218] width 1470 height 1027
click at [80, 649] on strong "Staffordshire ST18 0PN" at bounding box center [47, 654] width 66 height 10
drag, startPoint x: 80, startPoint y: 653, endPoint x: 13, endPoint y: 596, distance: 87.6
click at [13, 596] on section "Billing Address Edit Name Jason Grima Customer Type B2B Company The Swallow Co …" at bounding box center [85, 530] width 155 height 387
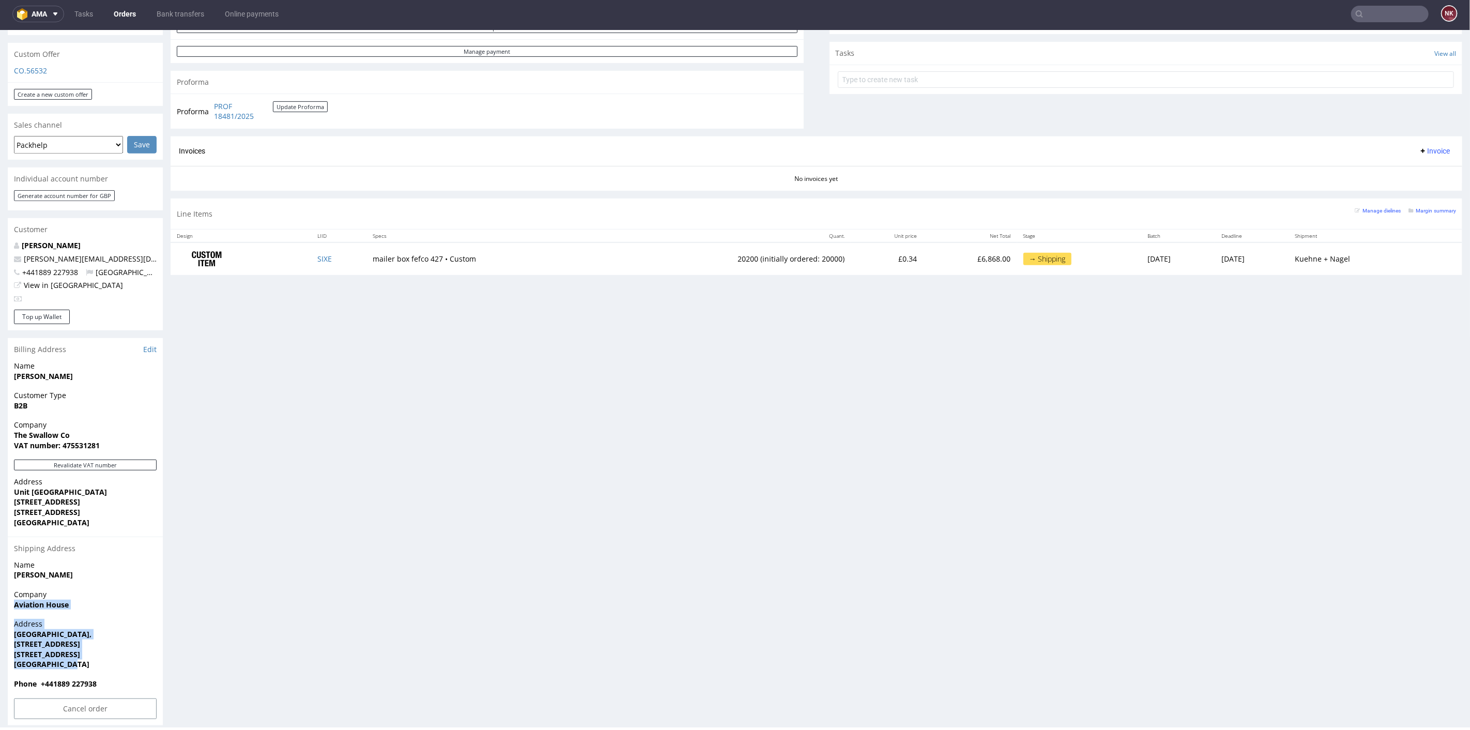
copy section "Aviation House Address London Road, Shirleywich, 22 carlton Road Staffordshire …"
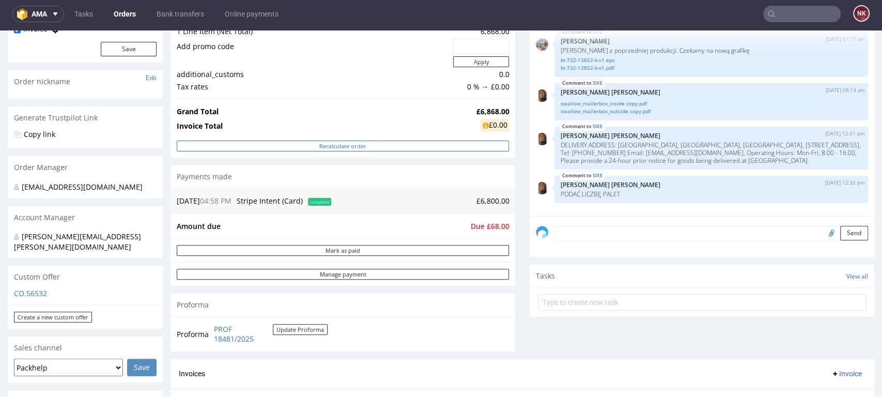
scroll to position [121, 0]
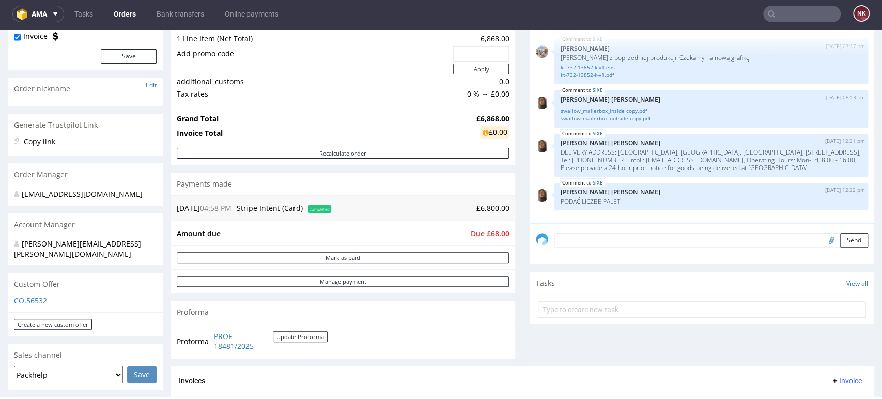
click at [809, 340] on div "Comments User (4) Order (0) Automatic (0) Attachments (2) All (4) View all (4) …" at bounding box center [702, 185] width 345 height 363
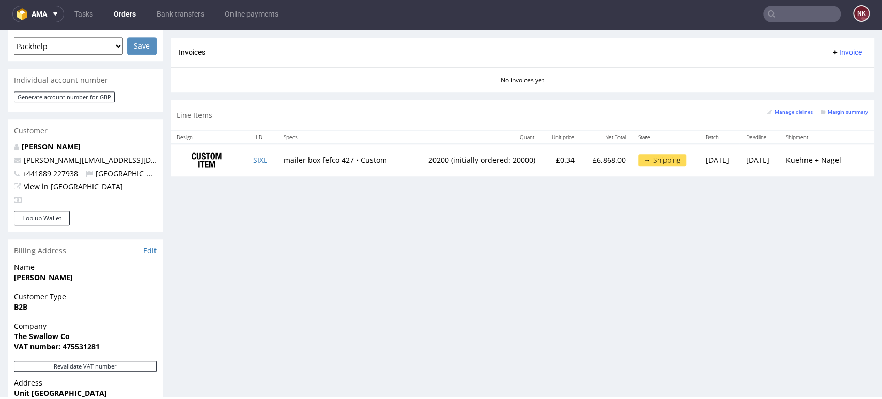
scroll to position [338, 0]
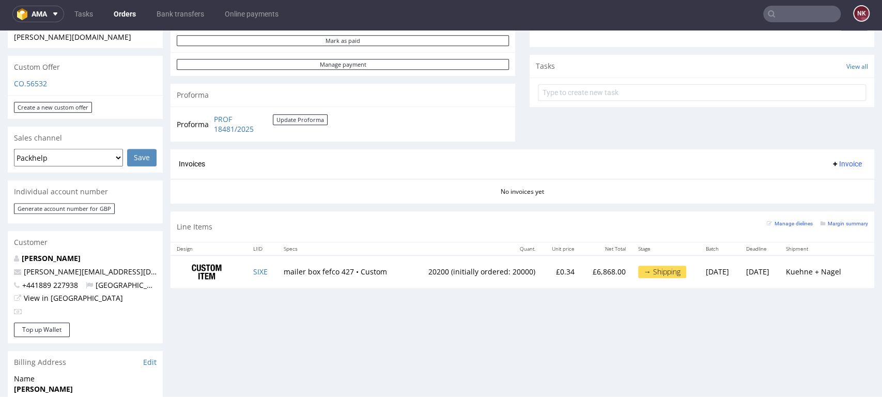
click at [493, 317] on div "Progress Payment Due Payment “Received” Email - Line Items 1 DTP - Production -…" at bounding box center [523, 232] width 704 height 1012
click at [806, 325] on div "Progress Payment Due Payment “Received” Email - Line Items 1 DTP - Production -…" at bounding box center [523, 232] width 704 height 1012
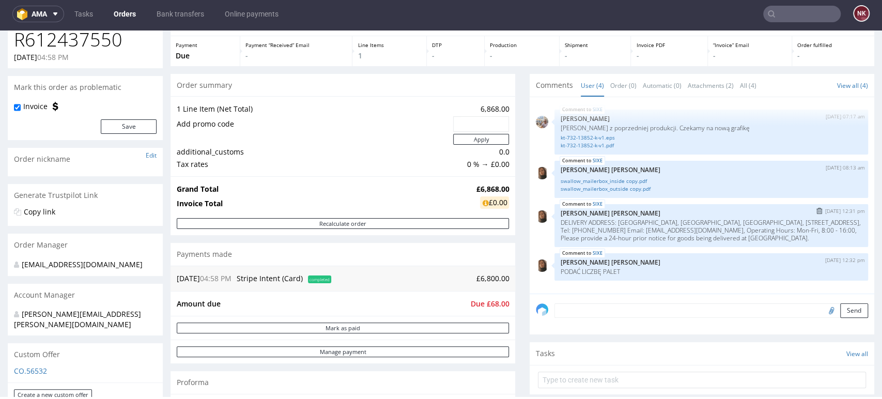
scroll to position [165, 0]
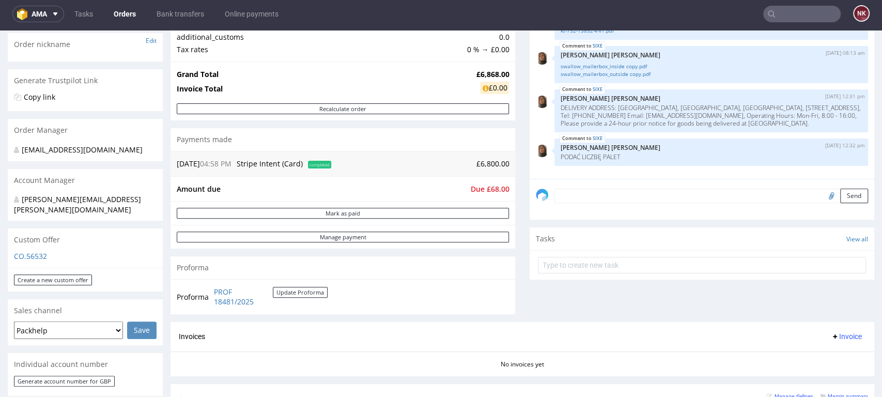
click at [513, 202] on div "Progress Payment Due Payment “Received” Email - Line Items 1 DTP - Production -…" at bounding box center [523, 183] width 704 height 569
click at [808, 288] on div "Comments User (4) Order (0) Automatic (0) Attachments (2) All (4) View all (4) …" at bounding box center [702, 140] width 345 height 363
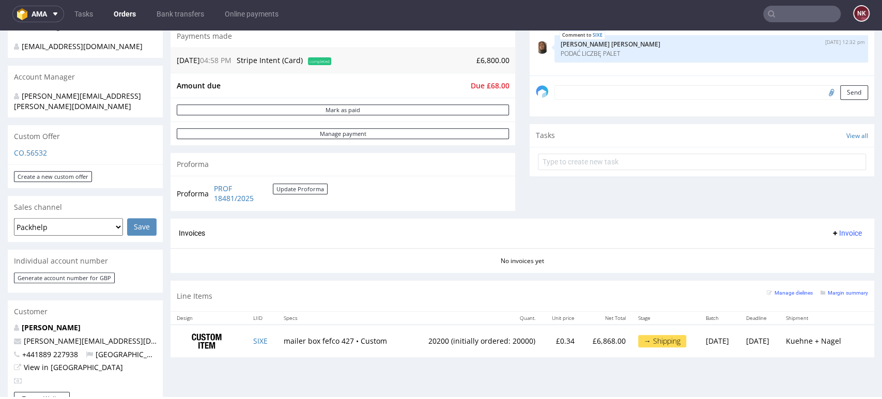
scroll to position [338, 0]
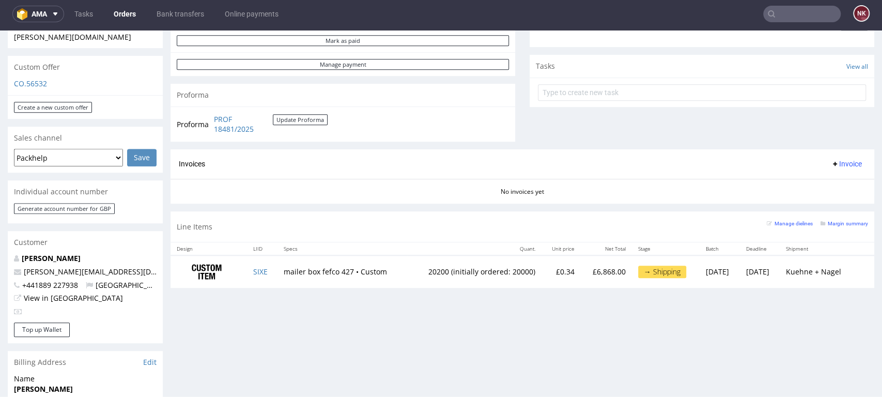
click at [831, 166] on span "Invoice" at bounding box center [846, 164] width 31 height 8
click at [828, 197] on li "Upload" at bounding box center [824, 204] width 67 height 19
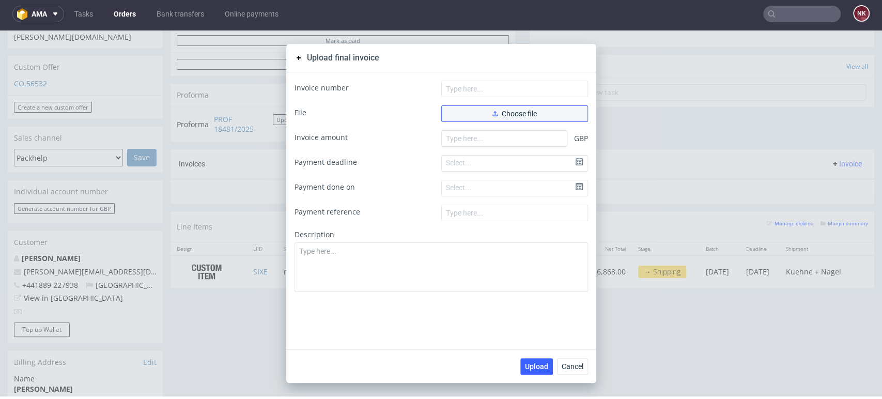
click at [513, 112] on span "Choose file" at bounding box center [514, 113] width 44 height 7
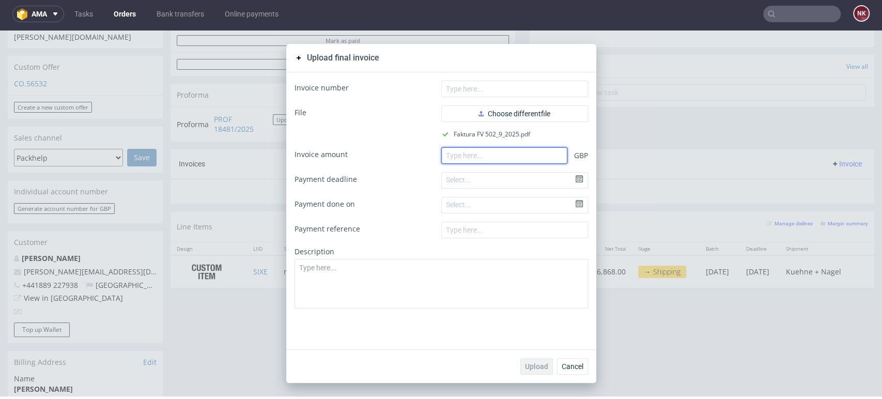
click at [492, 160] on input "number" at bounding box center [504, 155] width 126 height 17
paste input "5494.40"
type input "5494.40"
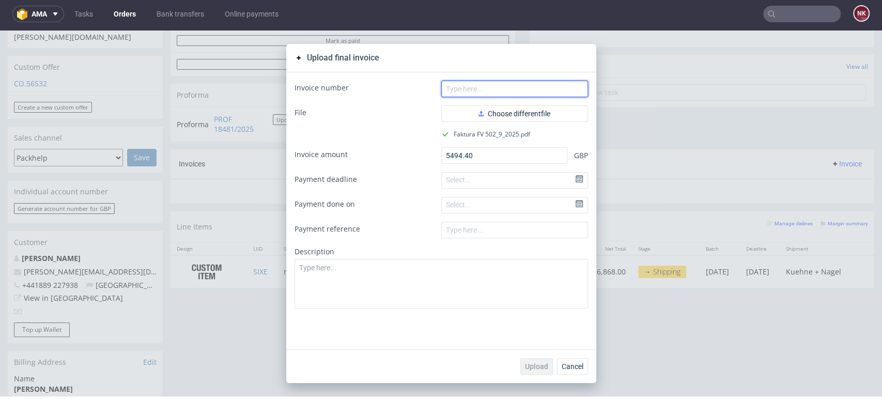
click at [495, 84] on input "text" at bounding box center [514, 89] width 147 height 17
type input "FV 502/9/2025"
click at [536, 366] on span "Upload" at bounding box center [536, 366] width 23 height 7
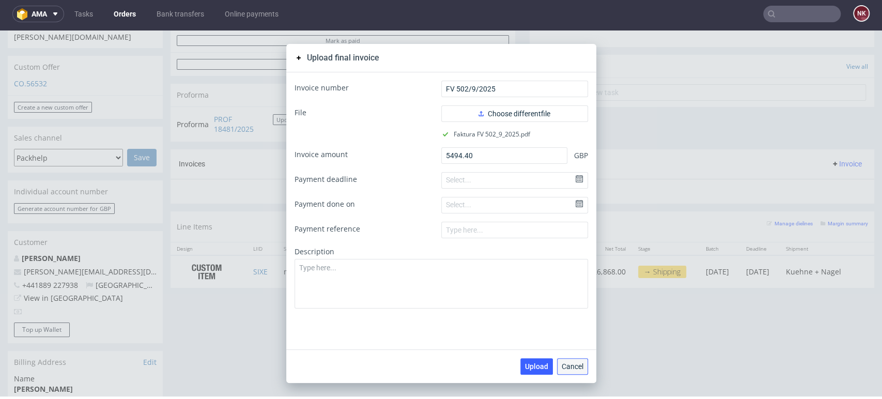
click at [571, 363] on span "Cancel" at bounding box center [573, 366] width 22 height 7
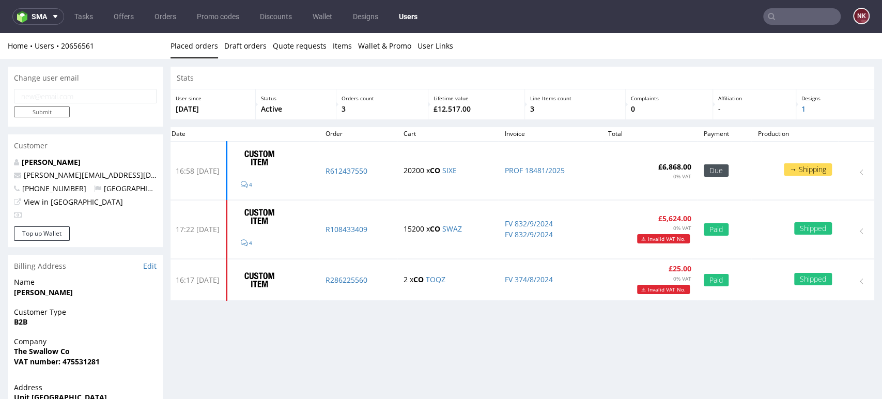
drag, startPoint x: 806, startPoint y: 341, endPoint x: 799, endPoint y: 327, distance: 15.5
click at [805, 341] on div "Stats User since [DATE] Status Active Orders count 3 Lifetime value £12,517.00 …" at bounding box center [523, 335] width 704 height 537
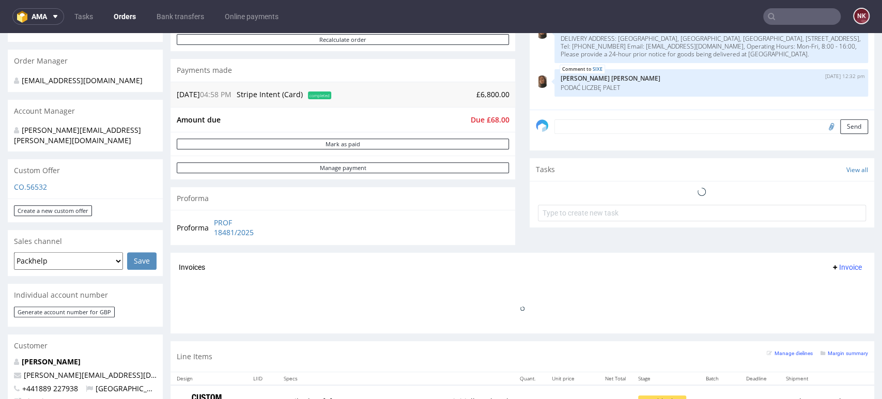
scroll to position [287, 0]
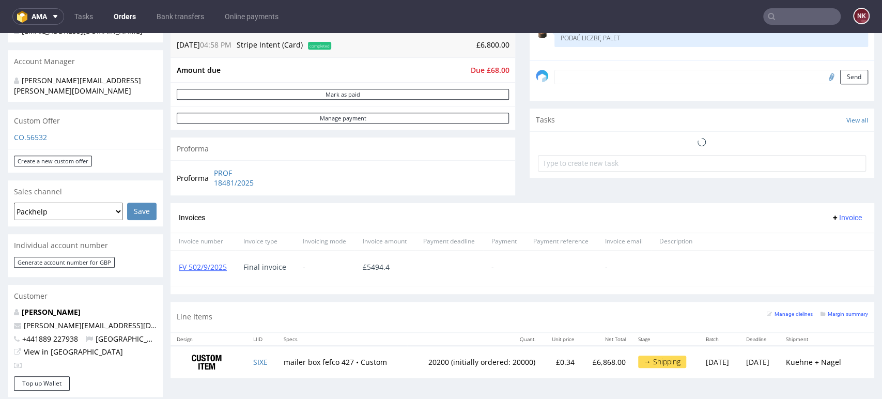
click at [832, 216] on span "Invoice" at bounding box center [846, 217] width 31 height 8
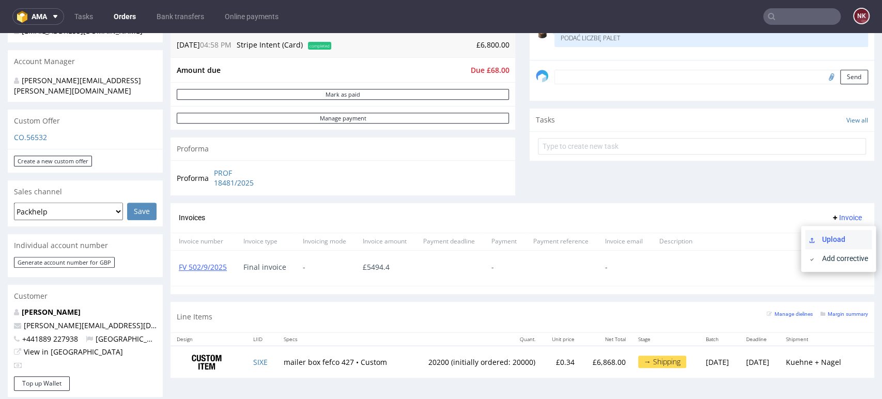
click at [826, 239] on span "Upload" at bounding box center [842, 239] width 50 height 10
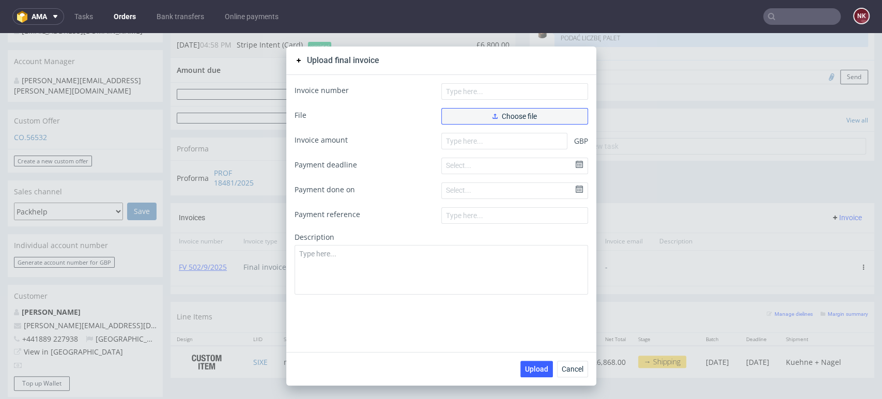
click at [520, 113] on span "Choose file" at bounding box center [514, 116] width 44 height 7
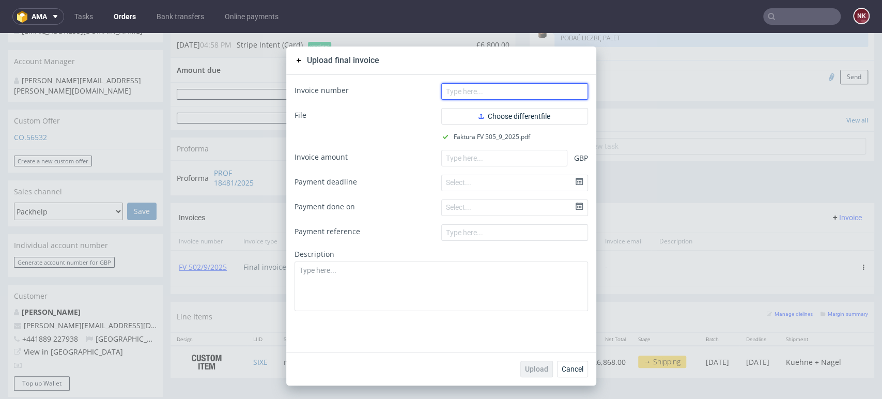
click at [467, 92] on input "text" at bounding box center [514, 91] width 147 height 17
type input "FV 505/9/2025"
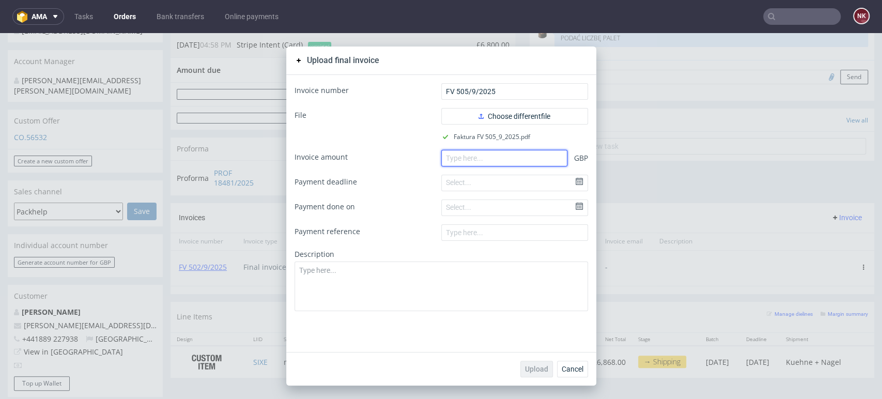
click at [498, 157] on input "number" at bounding box center [504, 158] width 126 height 17
paste input "1305.60"
type input "1305.60"
click at [526, 366] on span "Upload" at bounding box center [536, 368] width 23 height 7
click at [533, 366] on span "Upload" at bounding box center [536, 368] width 23 height 7
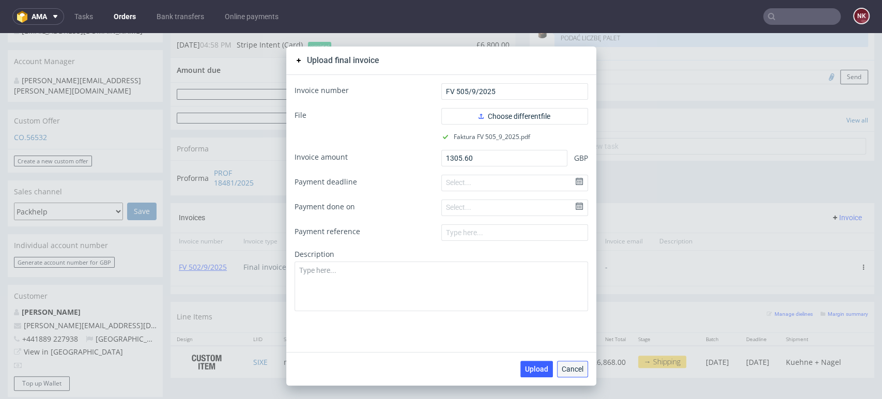
click at [569, 371] on span "Cancel" at bounding box center [573, 368] width 22 height 7
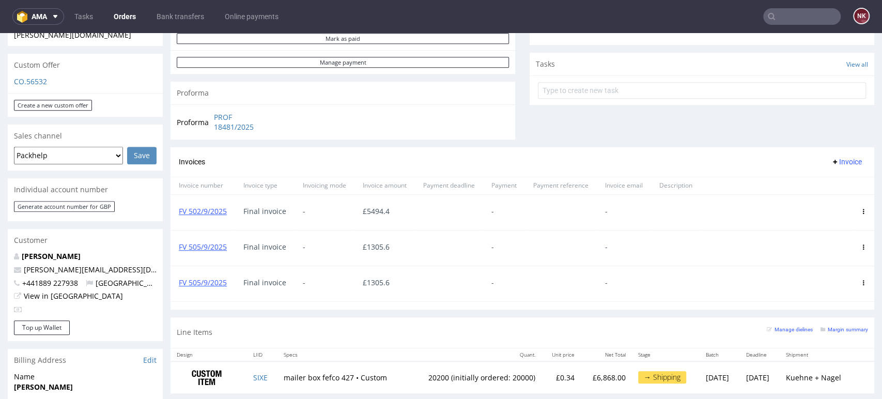
scroll to position [402, 0]
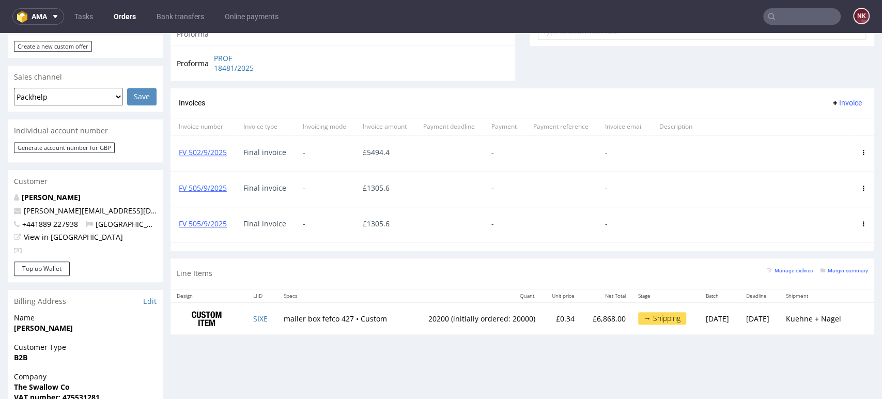
click at [861, 222] on icon at bounding box center [863, 223] width 5 height 5
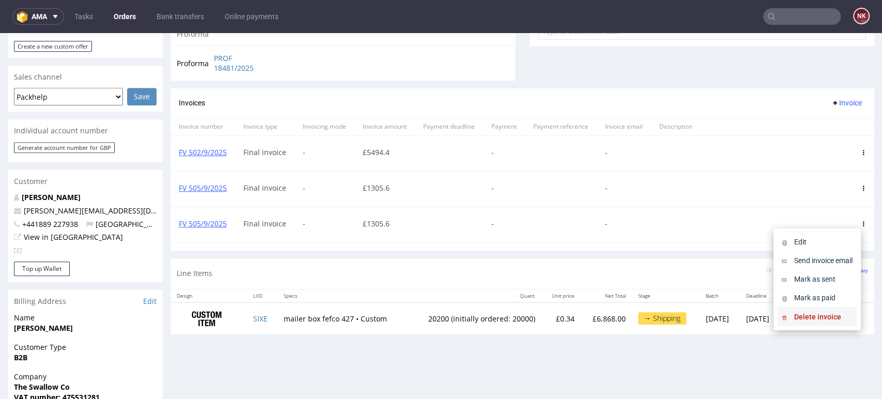
click at [790, 313] on span "Delete invoice" at bounding box center [821, 317] width 63 height 10
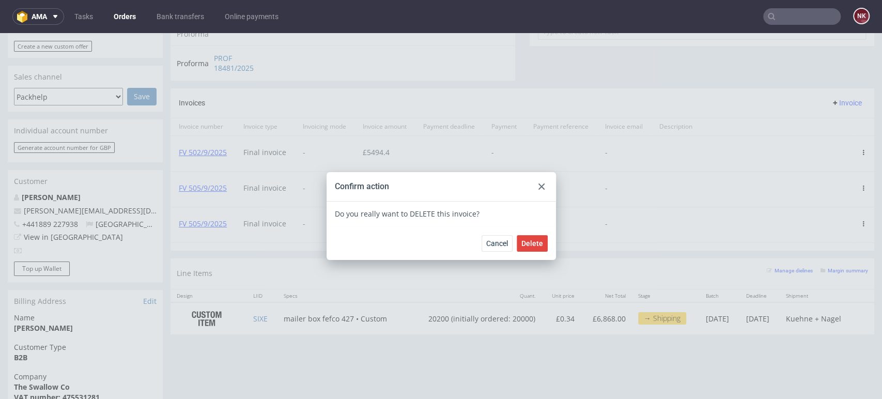
click at [545, 240] on div "Cancel Delete" at bounding box center [441, 243] width 229 height 34
click at [536, 245] on span "Delete" at bounding box center [532, 243] width 22 height 7
click at [542, 183] on div at bounding box center [541, 186] width 12 height 12
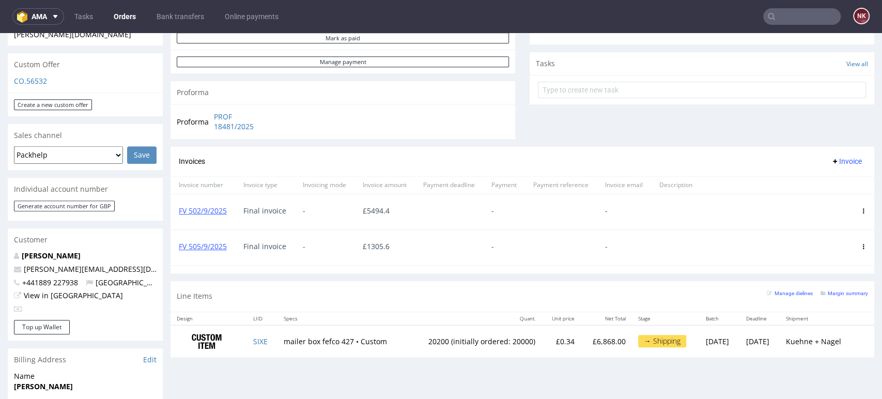
scroll to position [344, 0]
click at [808, 277] on div "Progress Payment Due Payment “Received” Email - Line Items 1 DTP - Production -…" at bounding box center [523, 44] width 704 height 642
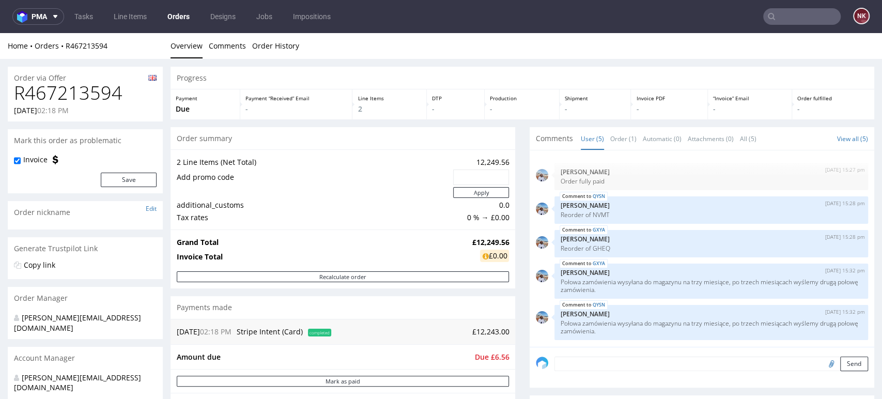
click at [516, 274] on div "Progress Payment Due Payment “Received” Email - Line Items 2 DTP - Production -…" at bounding box center [523, 404] width 704 height 675
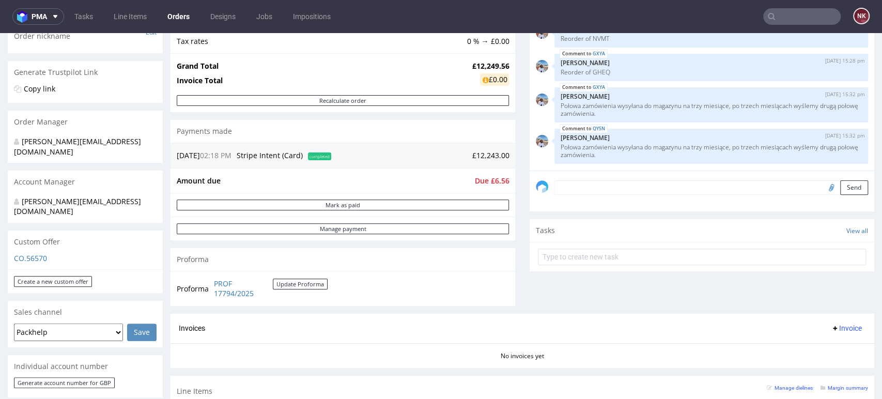
scroll to position [115, 0]
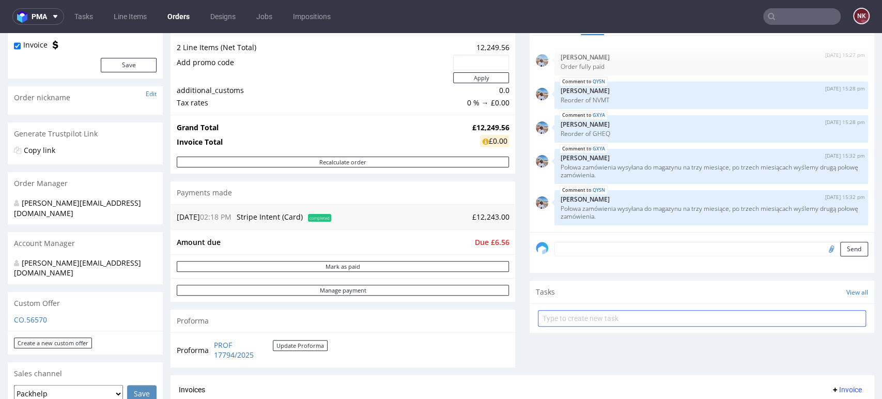
drag, startPoint x: 802, startPoint y: 347, endPoint x: 778, endPoint y: 323, distance: 34.0
click at [802, 347] on div "Comments User (5) Order (1) Automatic (0) Attachments (0) All (5) View all (5) …" at bounding box center [702, 193] width 345 height 363
click at [850, 338] on div "Comments User (5) Order (1) Automatic (0) Attachments (0) All (5) View all (5) …" at bounding box center [702, 193] width 345 height 363
click at [233, 350] on link "PROF 17794/2025" at bounding box center [243, 350] width 59 height 20
click at [812, 361] on div "Comments User (5) Order (1) Automatic (0) Attachments (0) All (5) View all (5) …" at bounding box center [702, 193] width 345 height 363
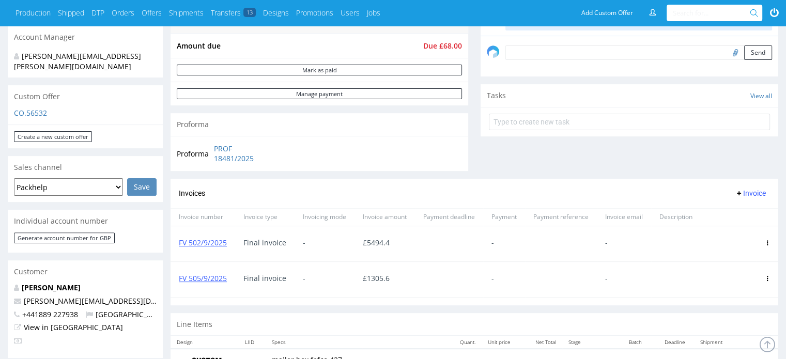
scroll to position [407, 0]
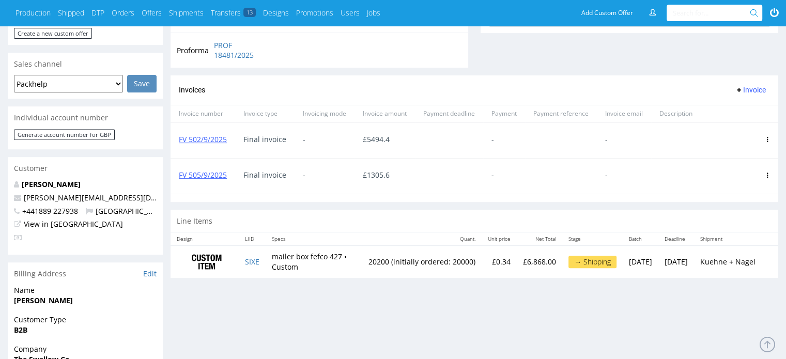
click at [738, 299] on div "Progress Payment Due Payment “Received” Email - Line Items 1 DTP - Production -…" at bounding box center [475, 150] width 608 height 997
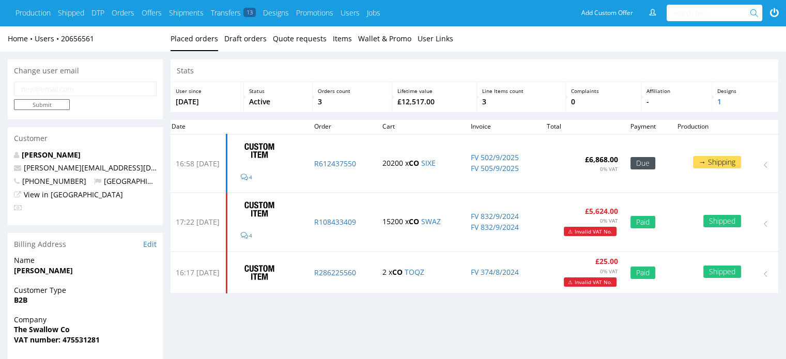
drag, startPoint x: 738, startPoint y: 330, endPoint x: 730, endPoint y: 324, distance: 9.6
click at [738, 330] on div "Stats User since [DATE] Status Active Orders count 3 Lifetime value £12,517.00 …" at bounding box center [475, 320] width 608 height 522
click at [512, 217] on link "FV 832/9/2024" at bounding box center [495, 216] width 48 height 10
click at [514, 228] on link "FV 832/9/2024" at bounding box center [495, 227] width 48 height 10
click at [504, 215] on link "FV 832/9/2024" at bounding box center [495, 216] width 48 height 10
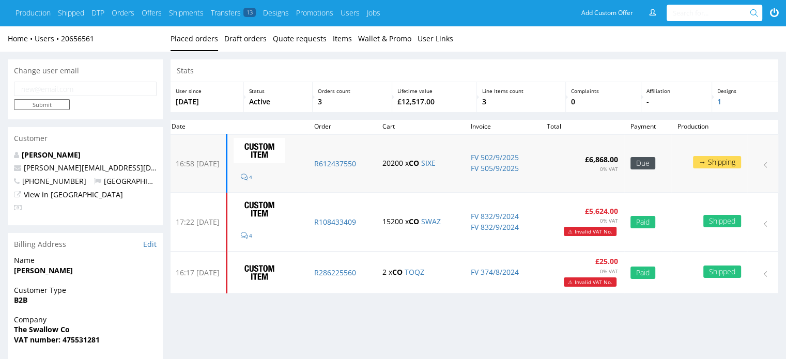
click at [506, 173] on td "FV 502/9/2025 FV 505/9/2025" at bounding box center [503, 163] width 76 height 58
click at [508, 170] on link "FV 505/9/2025" at bounding box center [495, 168] width 48 height 10
click at [511, 218] on link "FV 832/9/2024" at bounding box center [495, 216] width 48 height 10
click at [509, 269] on link "FV 374/8/2024" at bounding box center [495, 272] width 48 height 10
